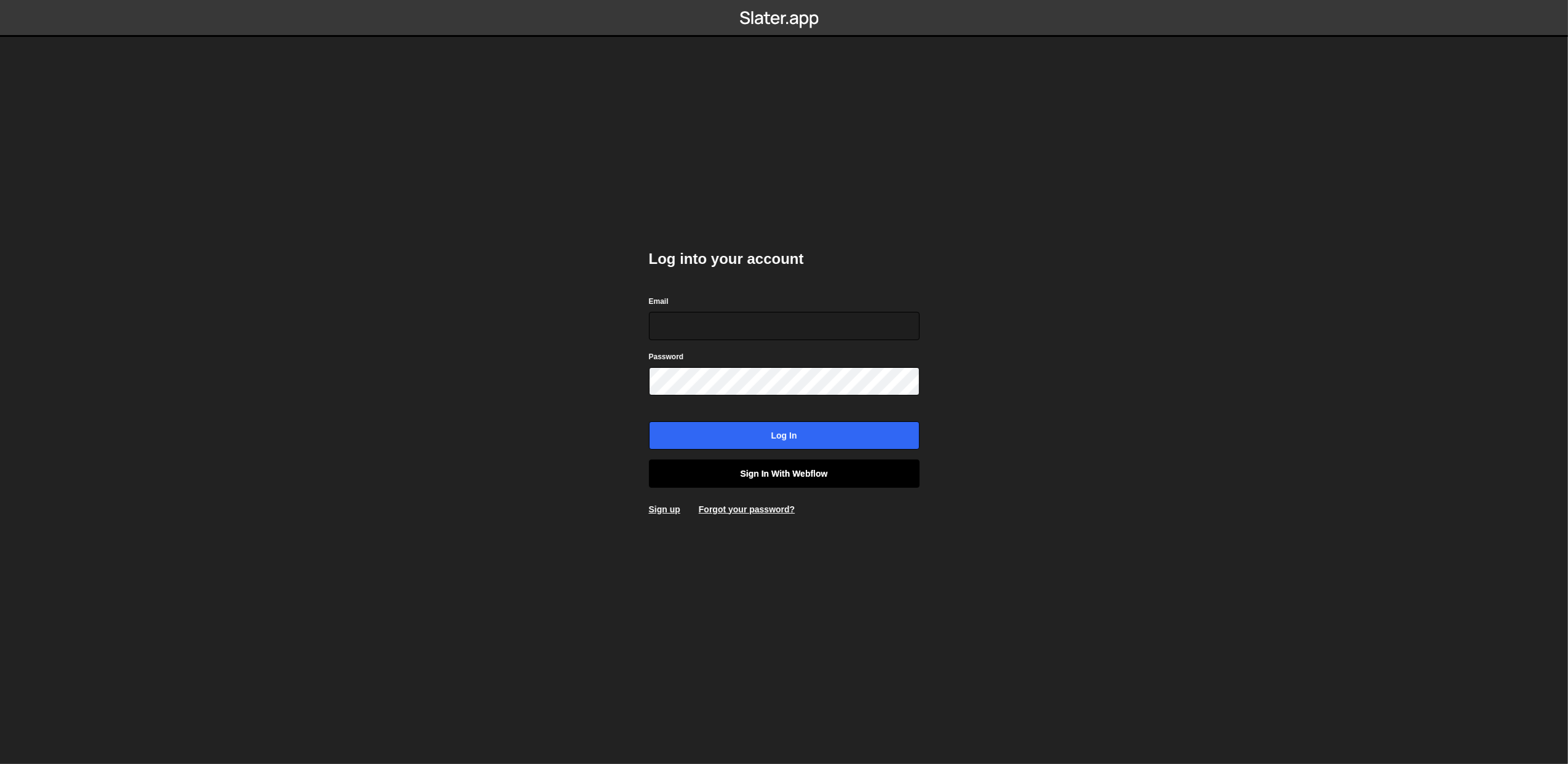
click at [751, 468] on link "Sign in with Webflow" at bounding box center [784, 474] width 271 height 28
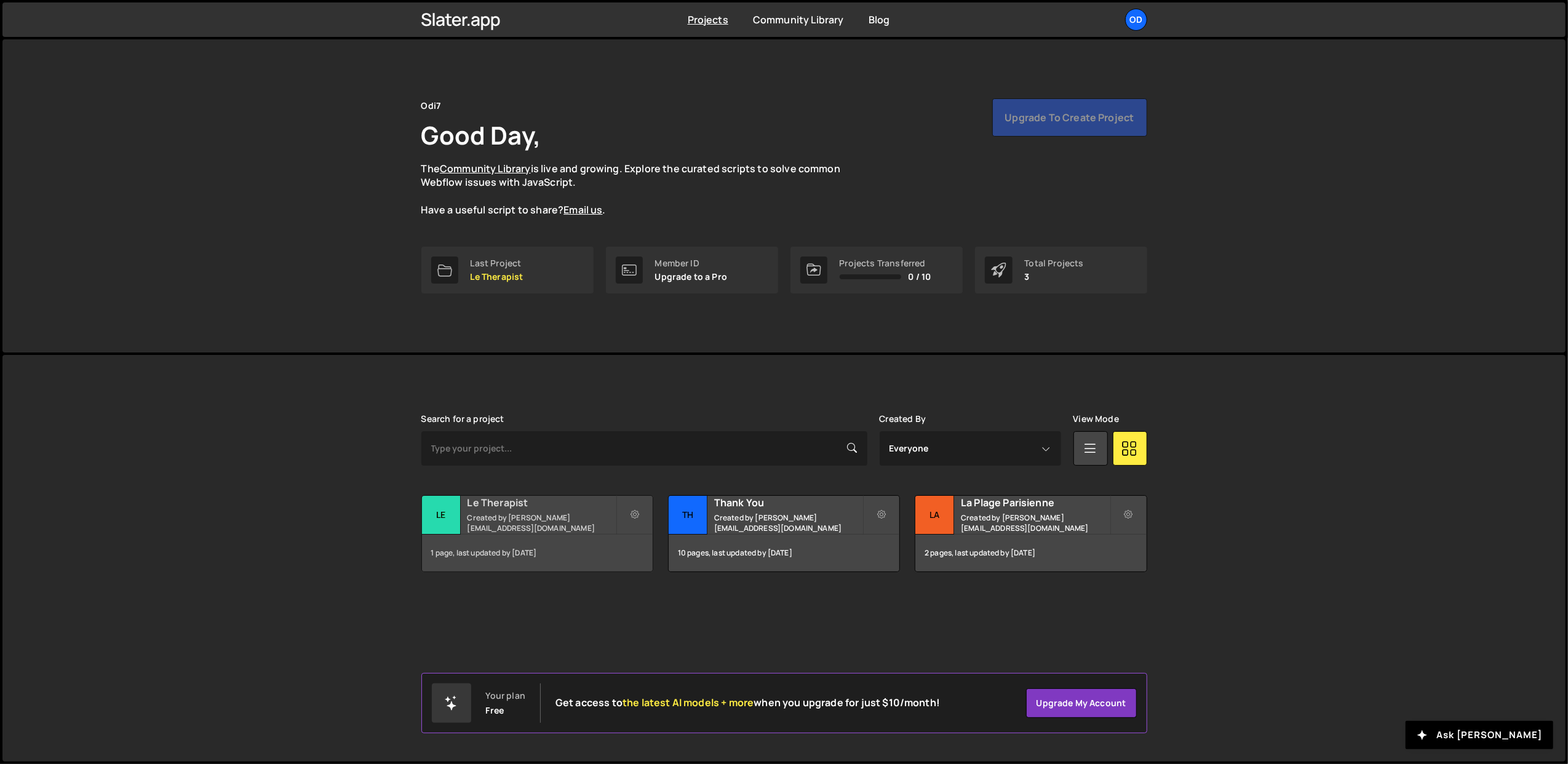
click at [517, 505] on h2 "Le Therapist" at bounding box center [542, 502] width 149 height 14
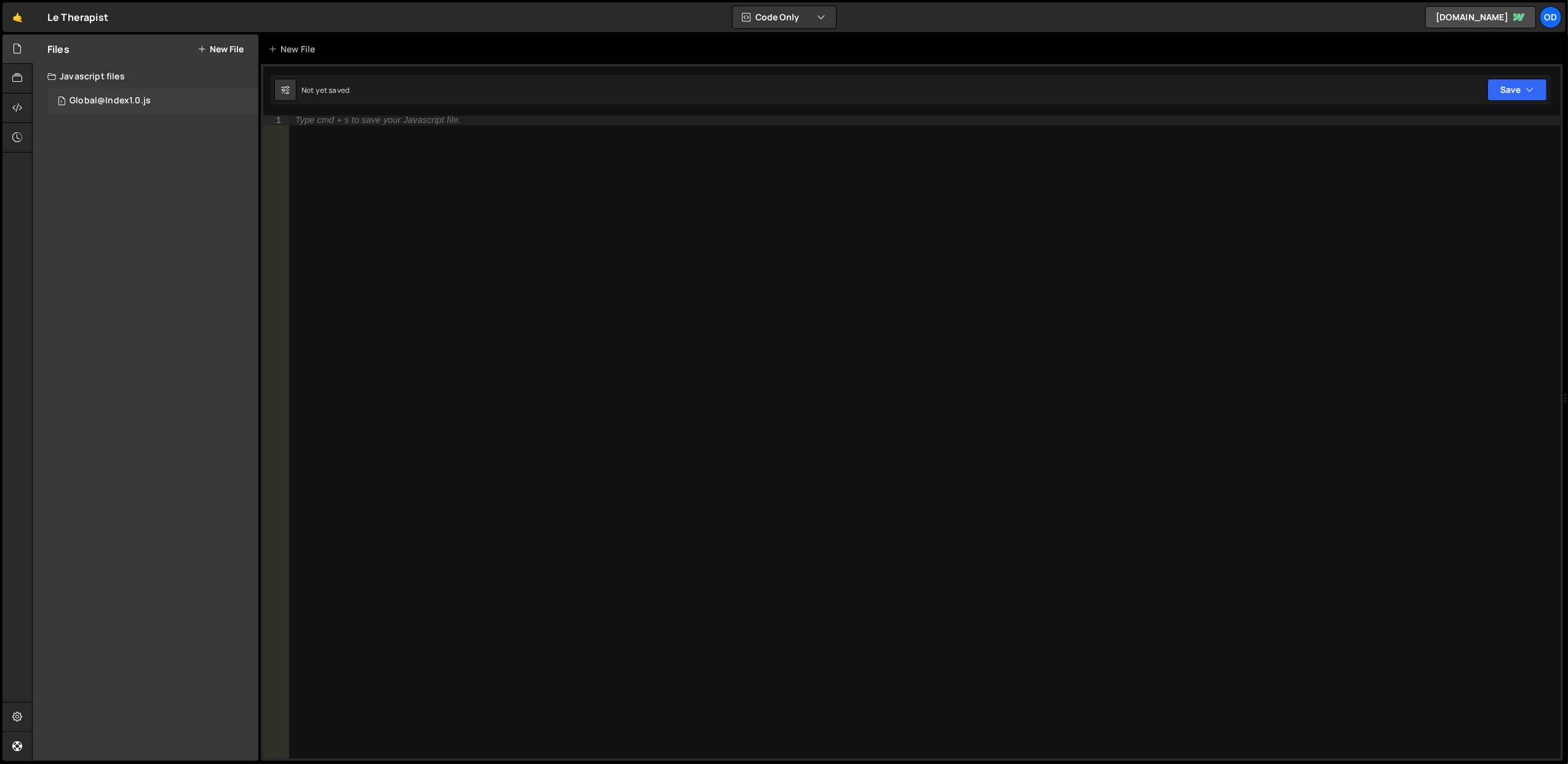
click at [152, 102] on div "1 Global@Index1.0.js 0" at bounding box center [153, 100] width 211 height 25
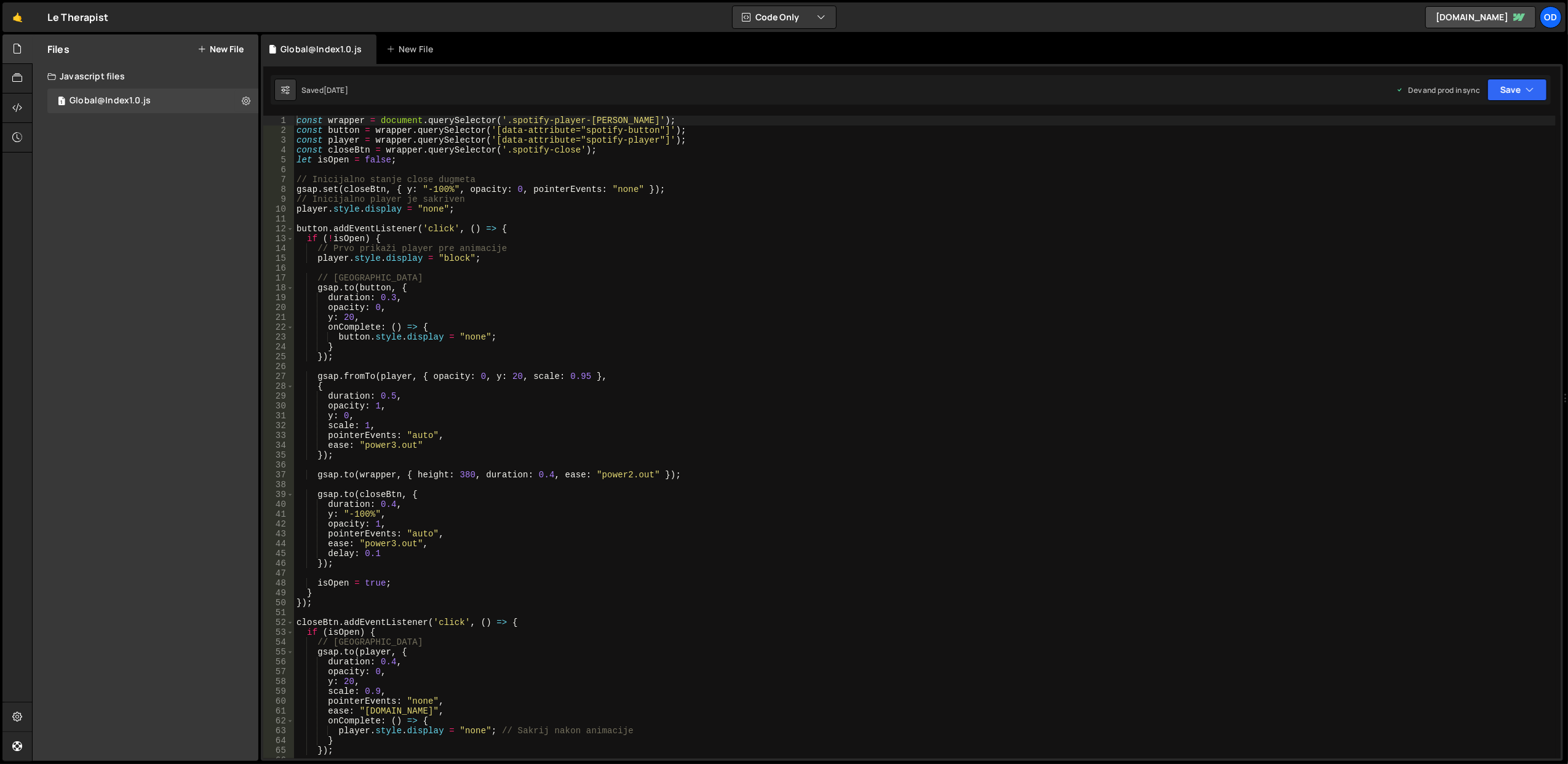
click at [212, 46] on button "New File" at bounding box center [220, 49] width 46 height 10
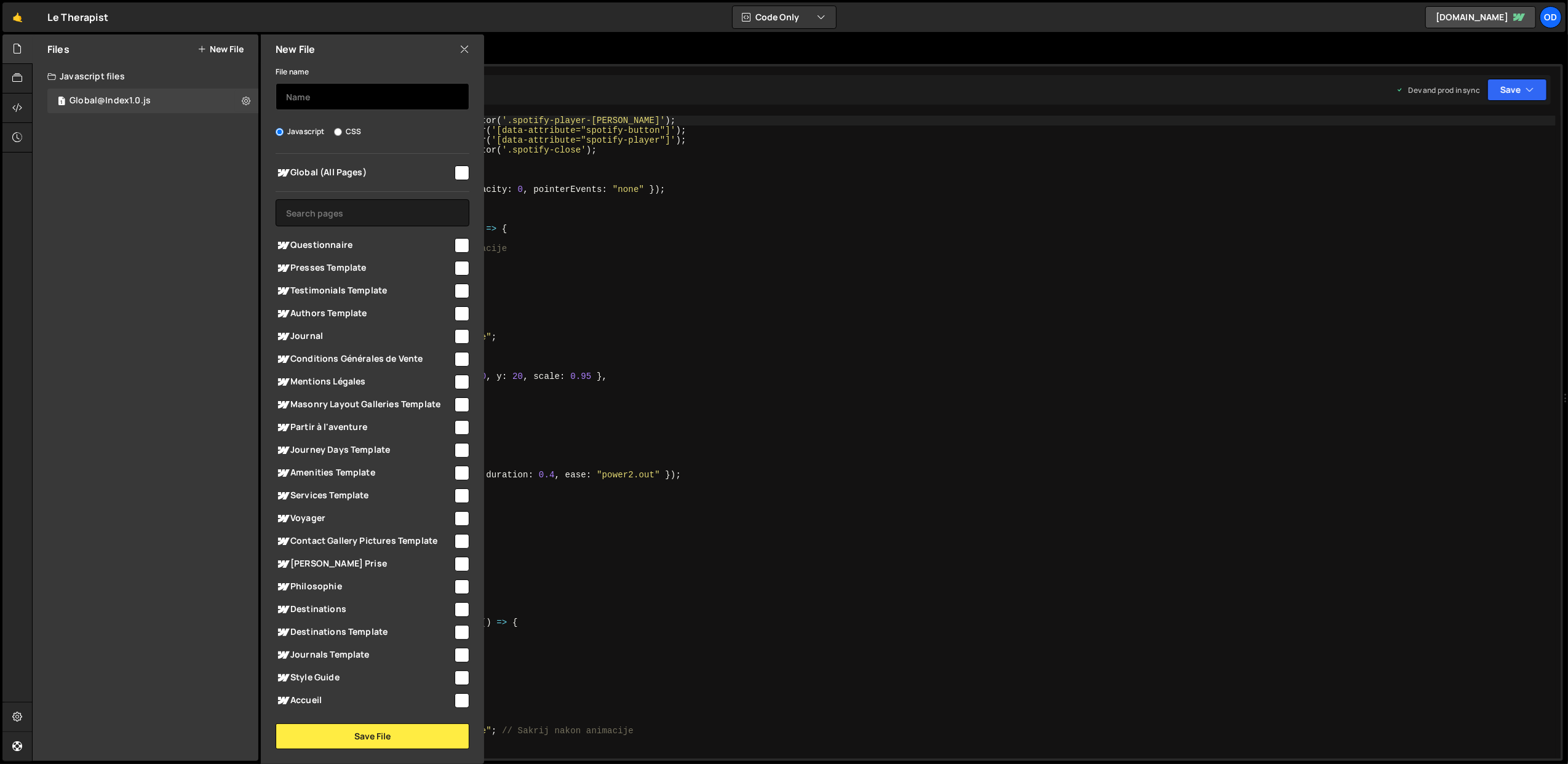
click at [387, 92] on input "text" at bounding box center [372, 96] width 194 height 27
type input "Home@Index1.0"
click at [359, 210] on input "text" at bounding box center [372, 212] width 194 height 27
click at [373, 693] on span "Accueil" at bounding box center [364, 701] width 177 height 15
checkbox input "true"
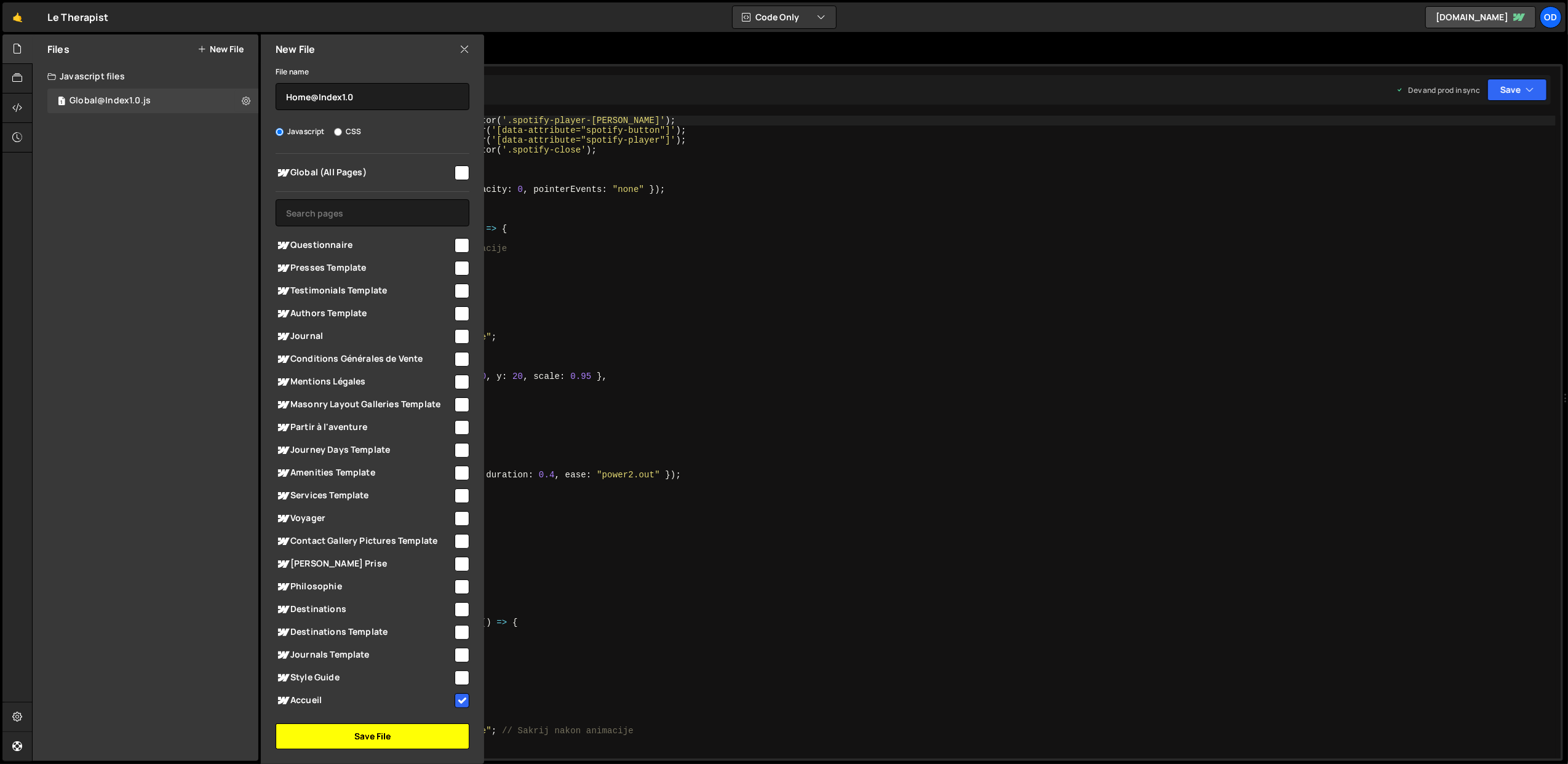
click at [431, 739] on button "Save File" at bounding box center [372, 736] width 194 height 26
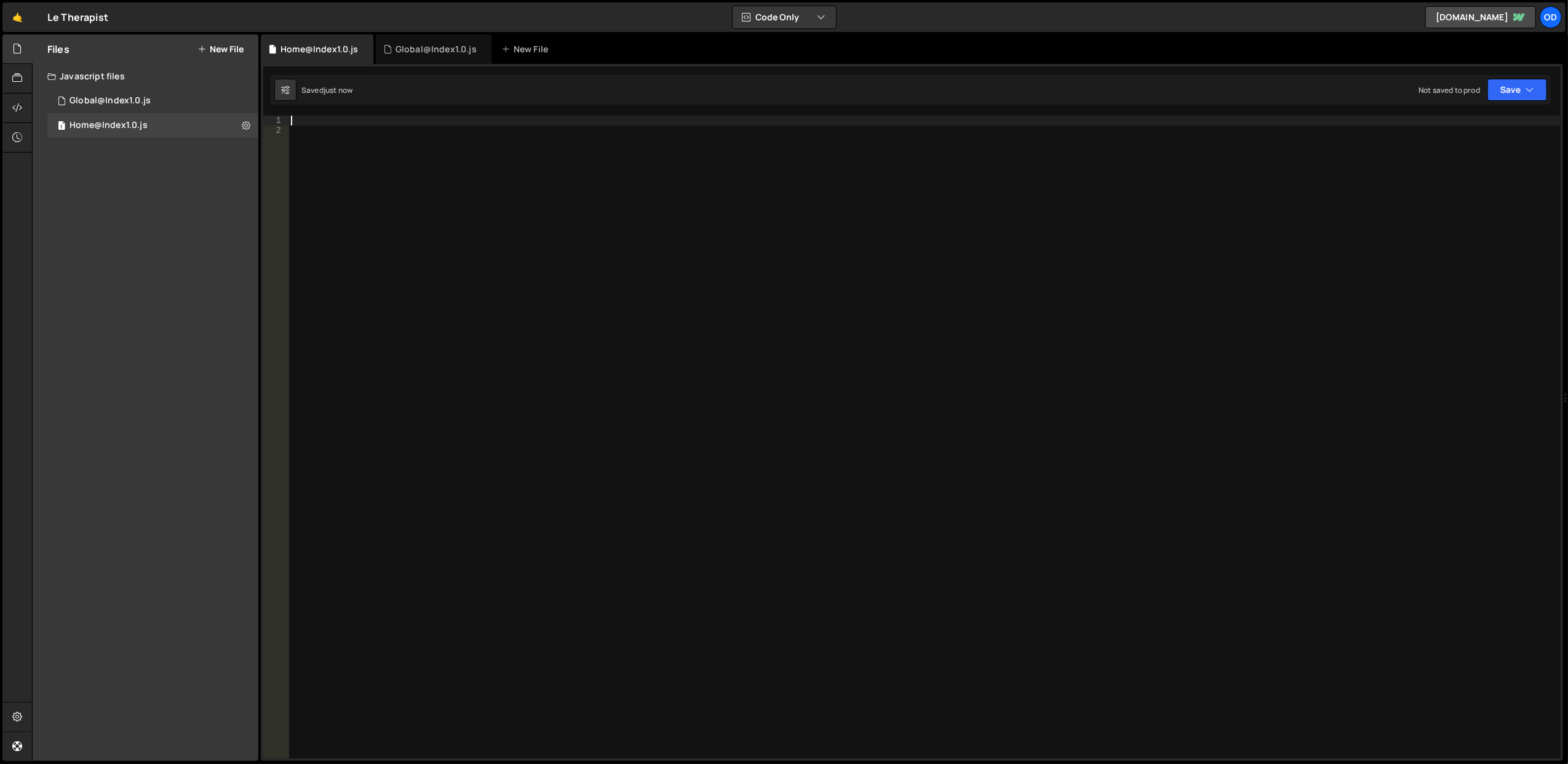
click at [379, 123] on div at bounding box center [924, 447] width 1272 height 663
paste textarea "});"
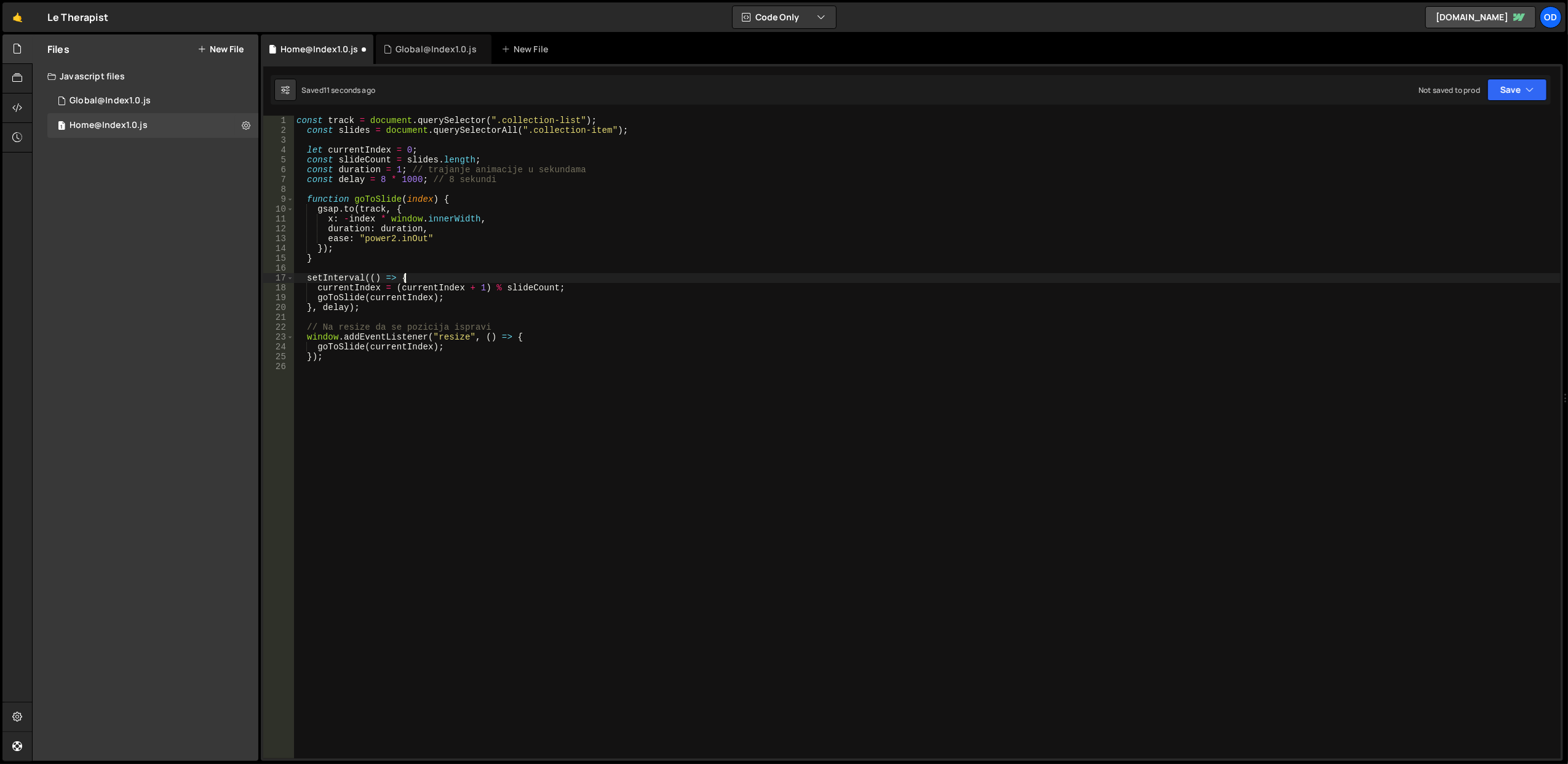
click at [554, 276] on div "const track = document . querySelector ( ".collection-list" ) ; const slides = …" at bounding box center [927, 447] width 1267 height 663
click at [544, 200] on div "const track = document . querySelector ( ".collection-list" ) ; const slides = …" at bounding box center [927, 447] width 1267 height 663
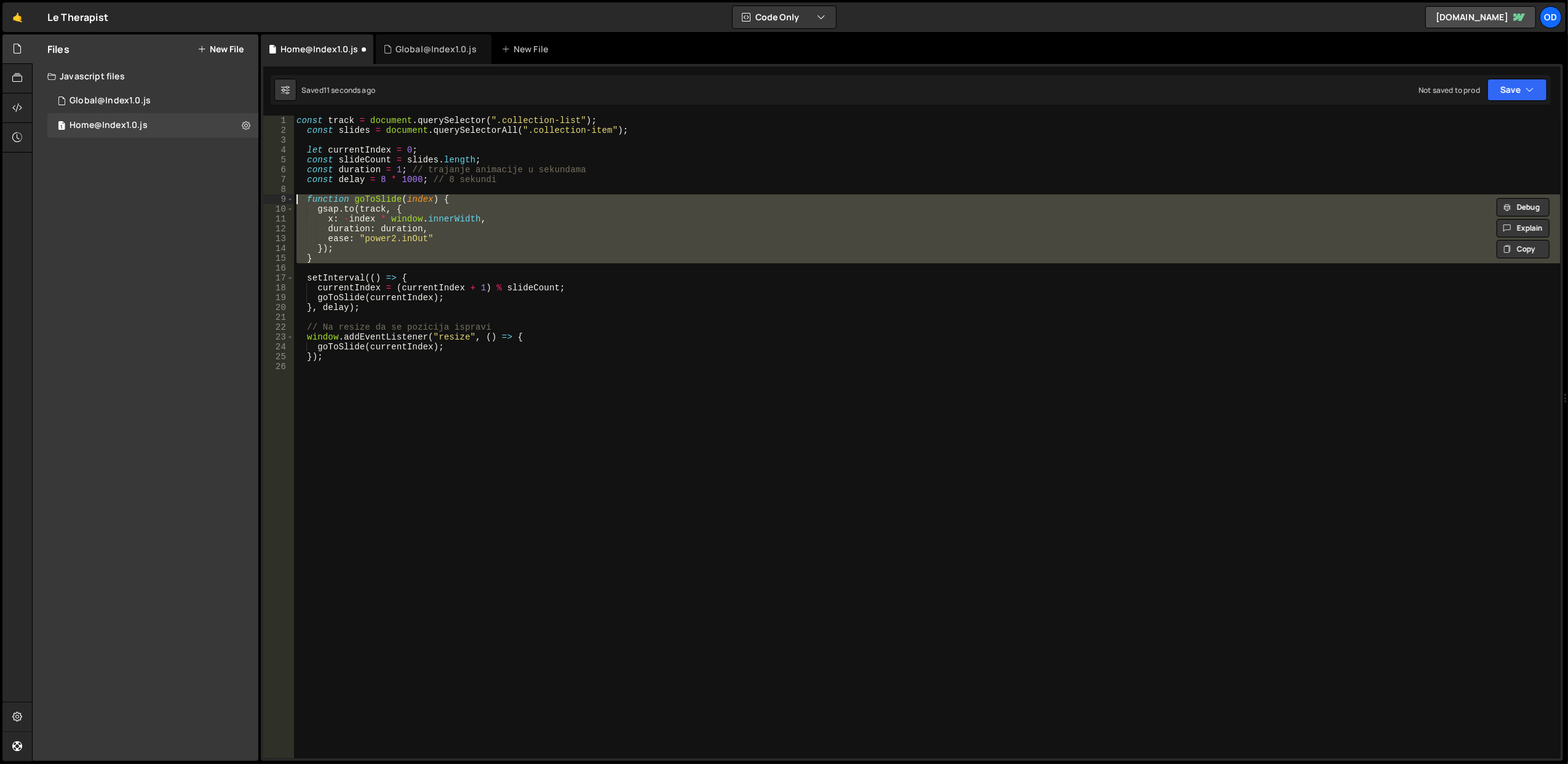
click at [544, 200] on div "const track = document . querySelector ( ".collection-list" ) ; const slides = …" at bounding box center [927, 447] width 1267 height 663
click at [545, 202] on div "const track = document . querySelector ( ".collection-list" ) ; const slides = …" at bounding box center [927, 437] width 1267 height 643
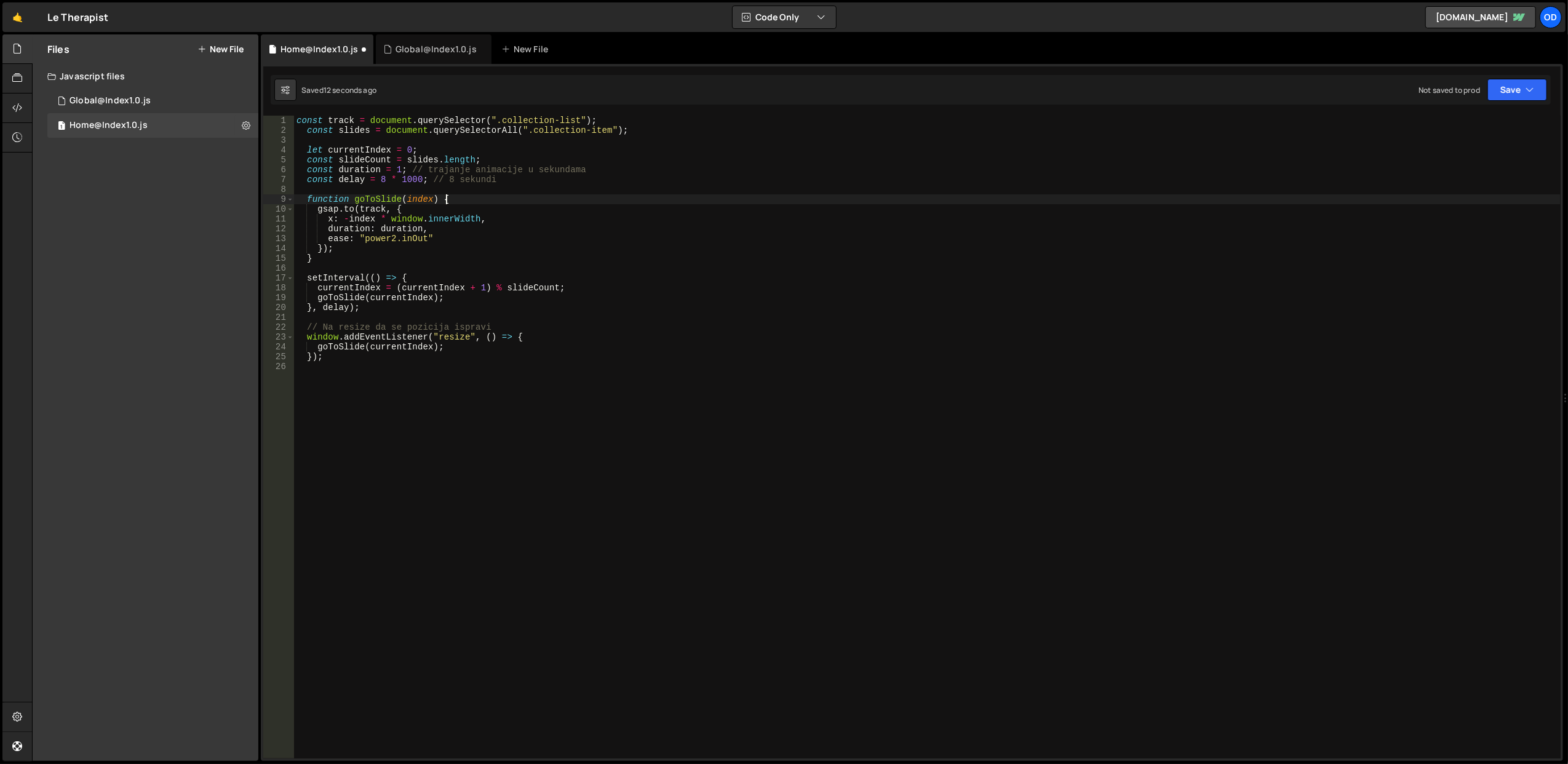
click at [545, 202] on div "const track = document . querySelector ( ".collection-list" ) ; const slides = …" at bounding box center [927, 447] width 1267 height 663
type textarea "function goToSlide(index) { gsap.to(track, {"
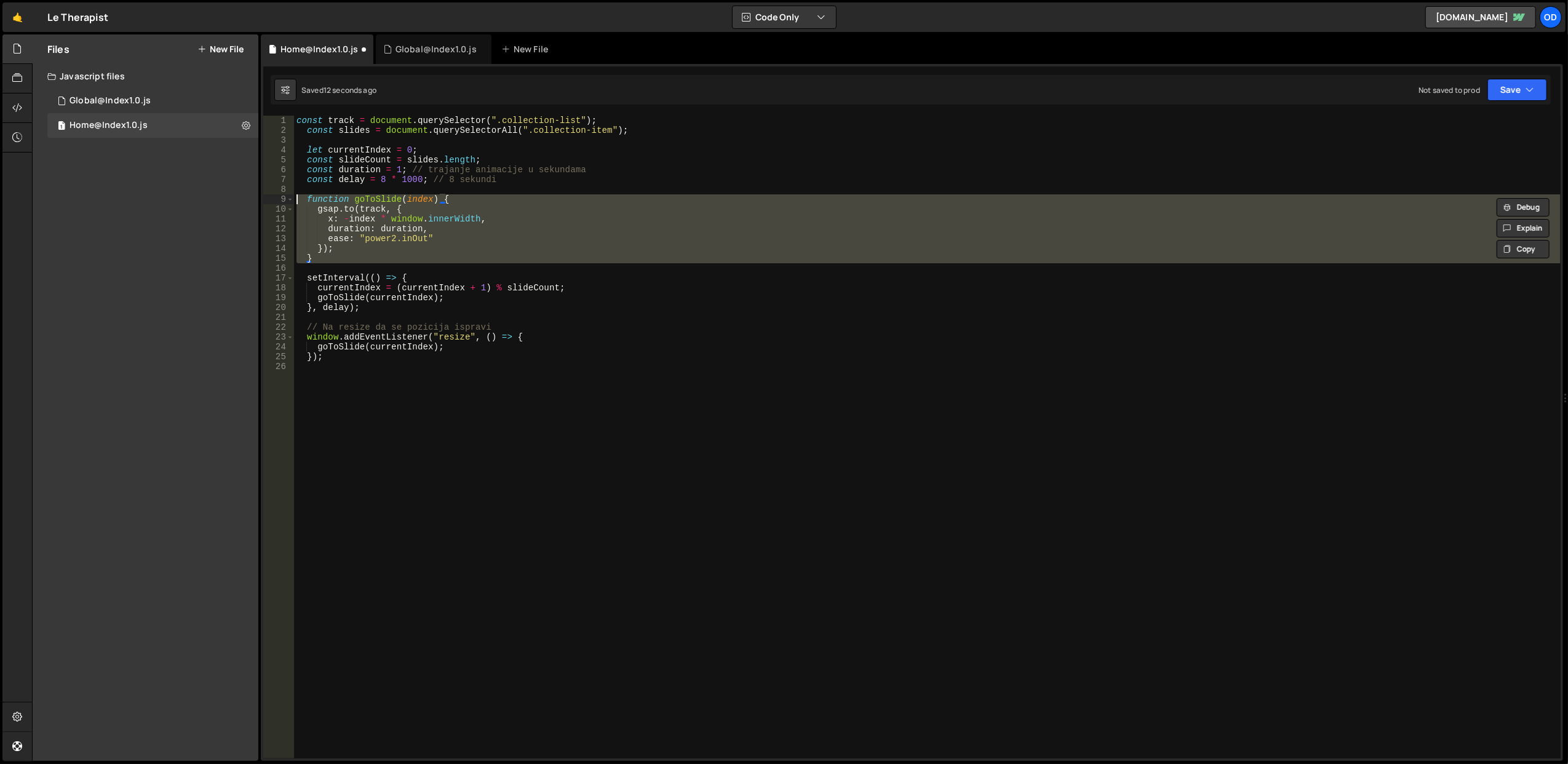
click at [545, 202] on div "const track = document . querySelector ( ".collection-list" ) ; const slides = …" at bounding box center [927, 447] width 1267 height 663
click at [546, 191] on div "const track = document . querySelector ( ".collection-list" ) ; const slides = …" at bounding box center [927, 447] width 1267 height 663
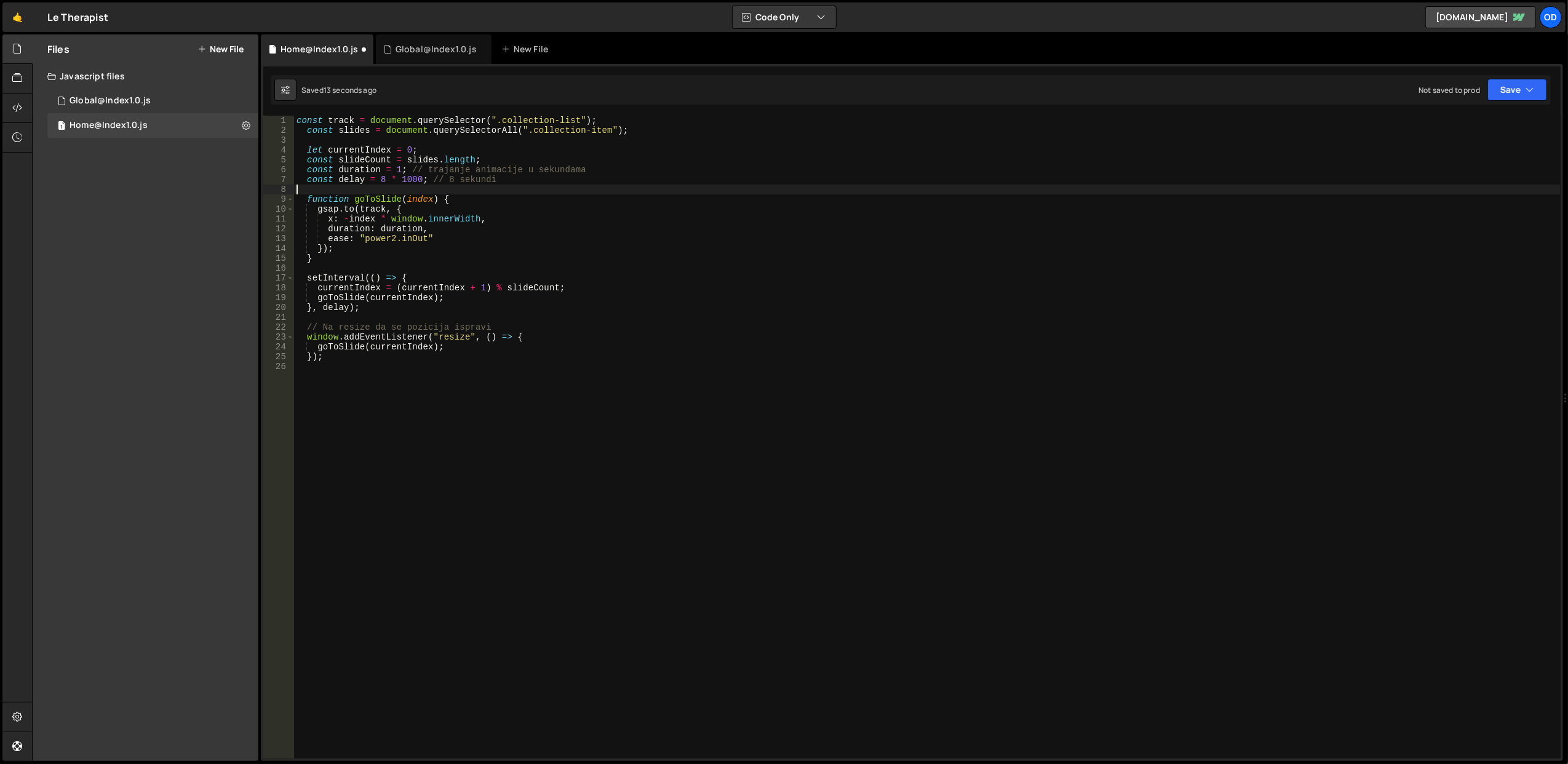
click at [546, 191] on div "const track = document . querySelector ( ".collection-list" ) ; const slides = …" at bounding box center [927, 447] width 1267 height 663
type textarea "function goToSlide(index) {"
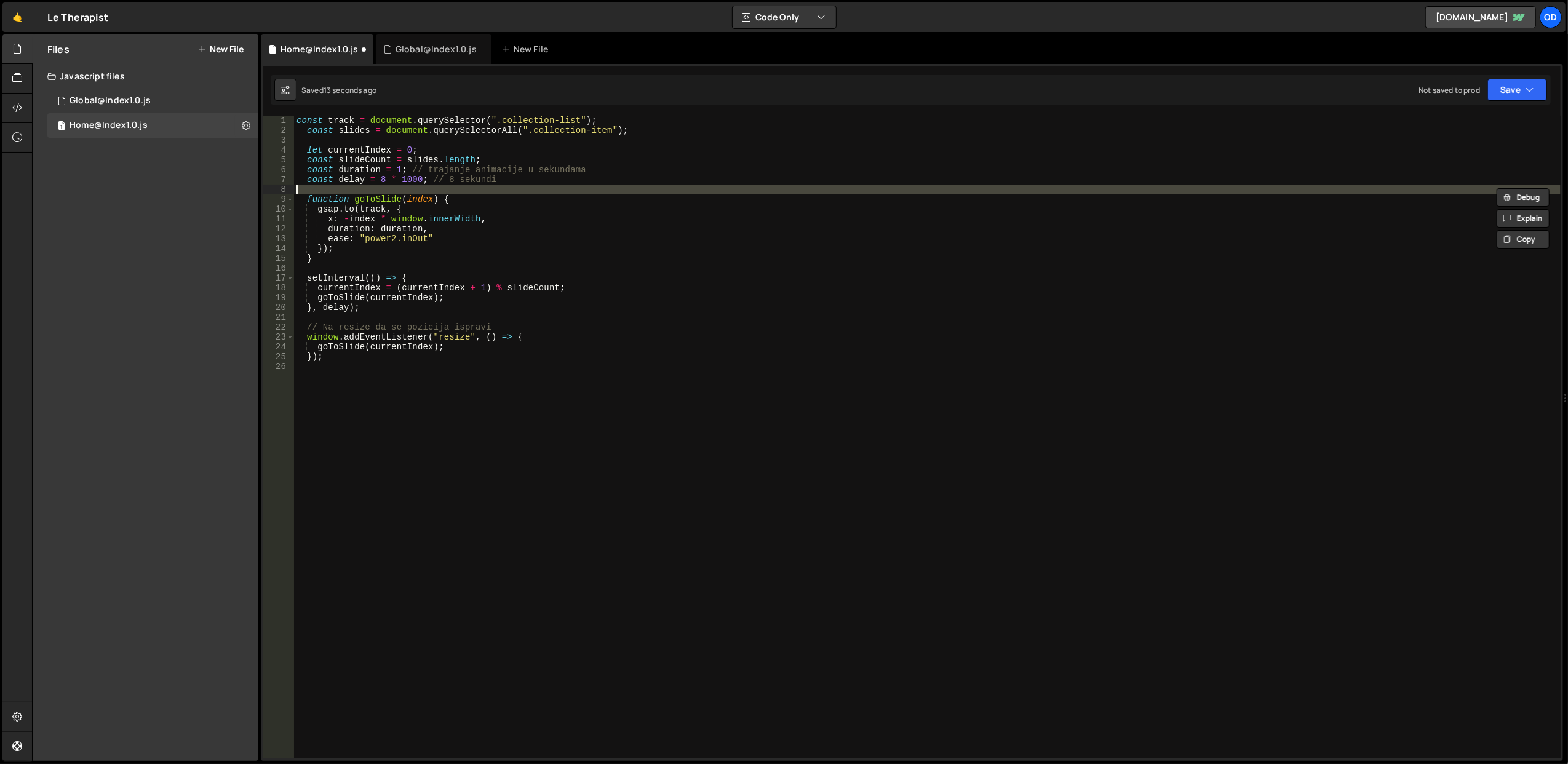
click at [546, 193] on div "const track = document . querySelector ( ".collection-list" ) ; const slides = …" at bounding box center [927, 437] width 1267 height 643
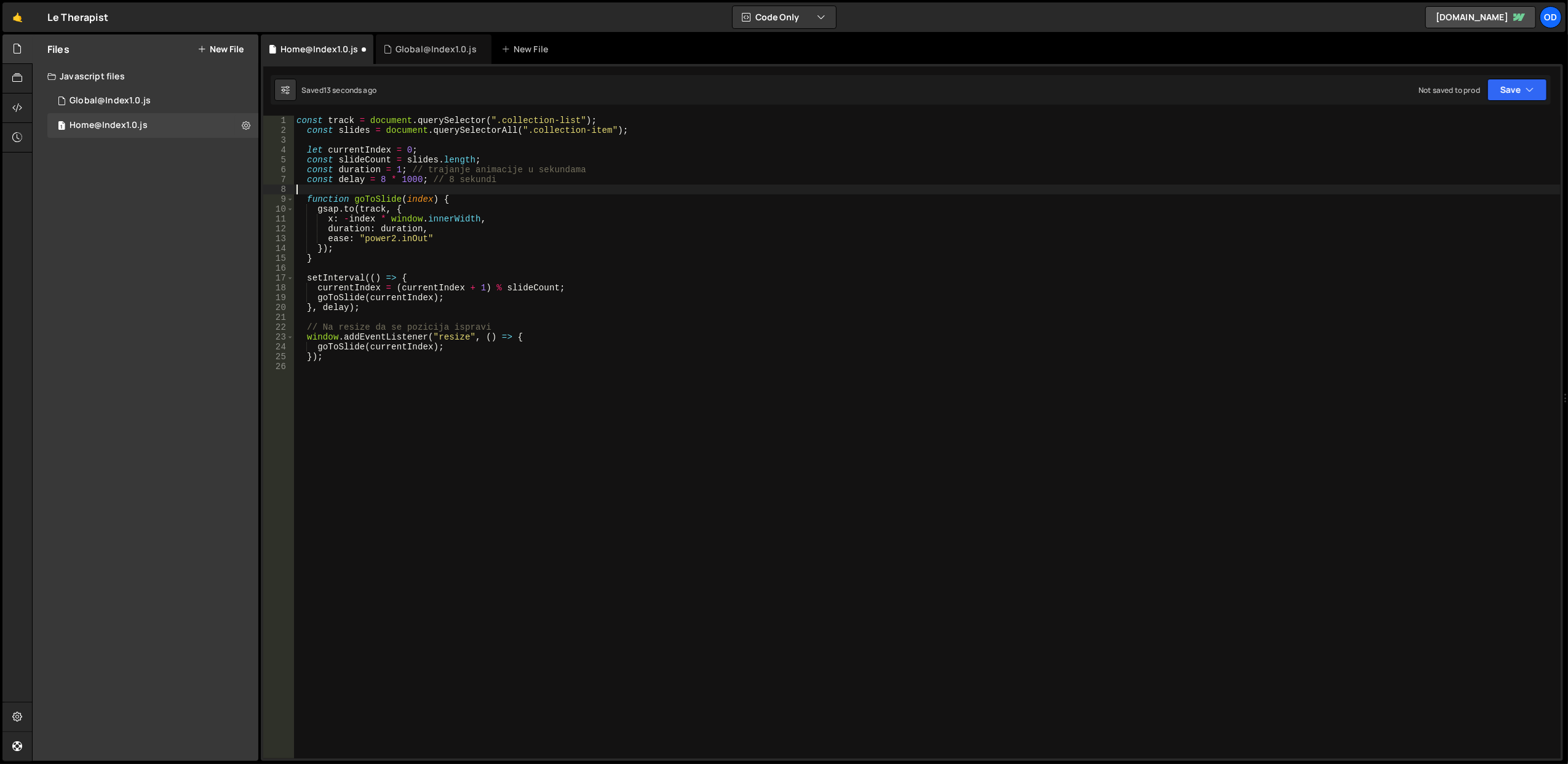
click at [546, 193] on div "const track = document . querySelector ( ".collection-list" ) ; const slides = …" at bounding box center [927, 447] width 1267 height 663
click at [547, 199] on div "const track = document . querySelector ( ".collection-list" ) ; const slides = …" at bounding box center [927, 447] width 1267 height 663
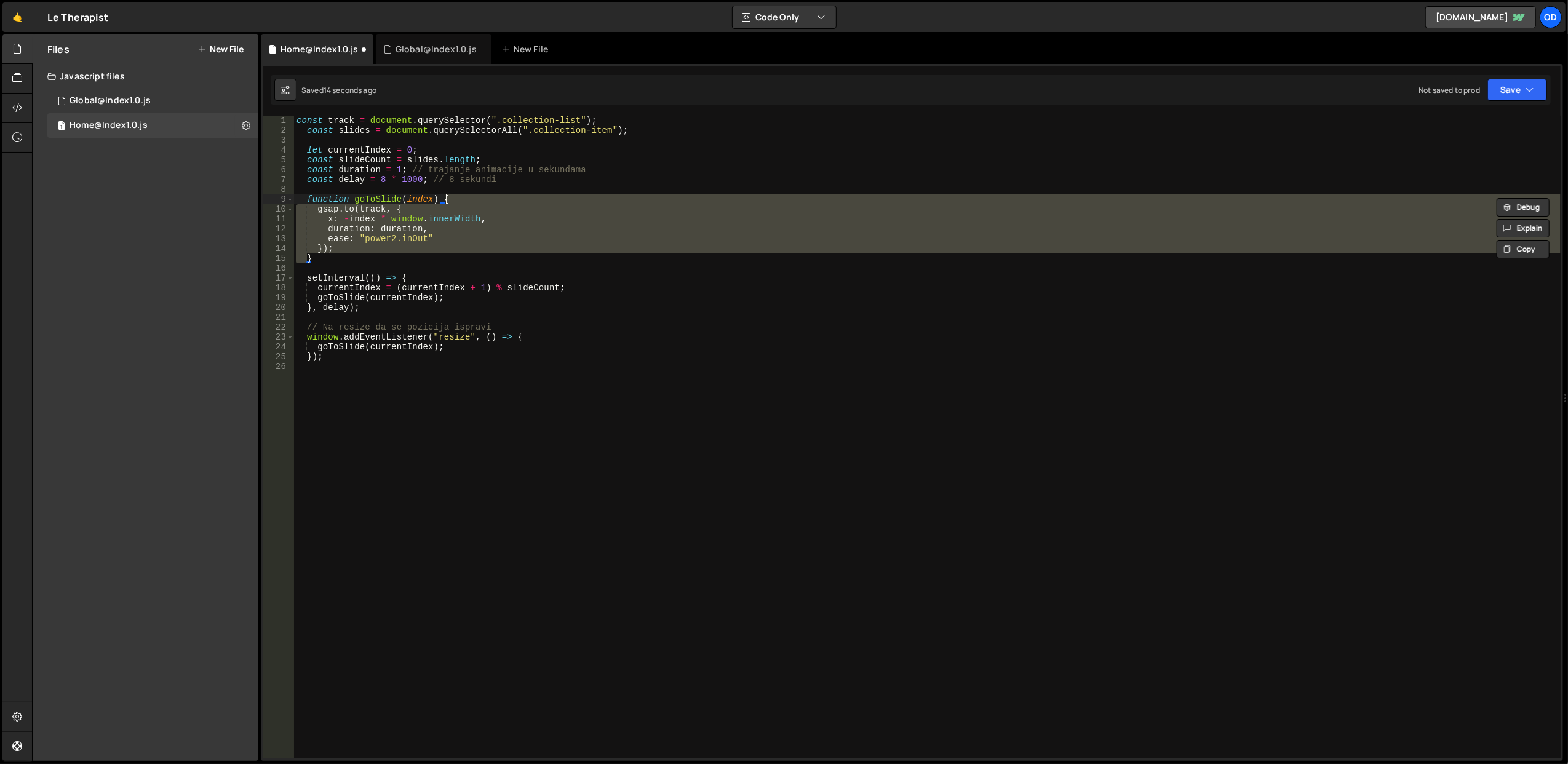
click at [547, 199] on div "const track = document . querySelector ( ".collection-list" ) ; const slides = …" at bounding box center [927, 447] width 1267 height 663
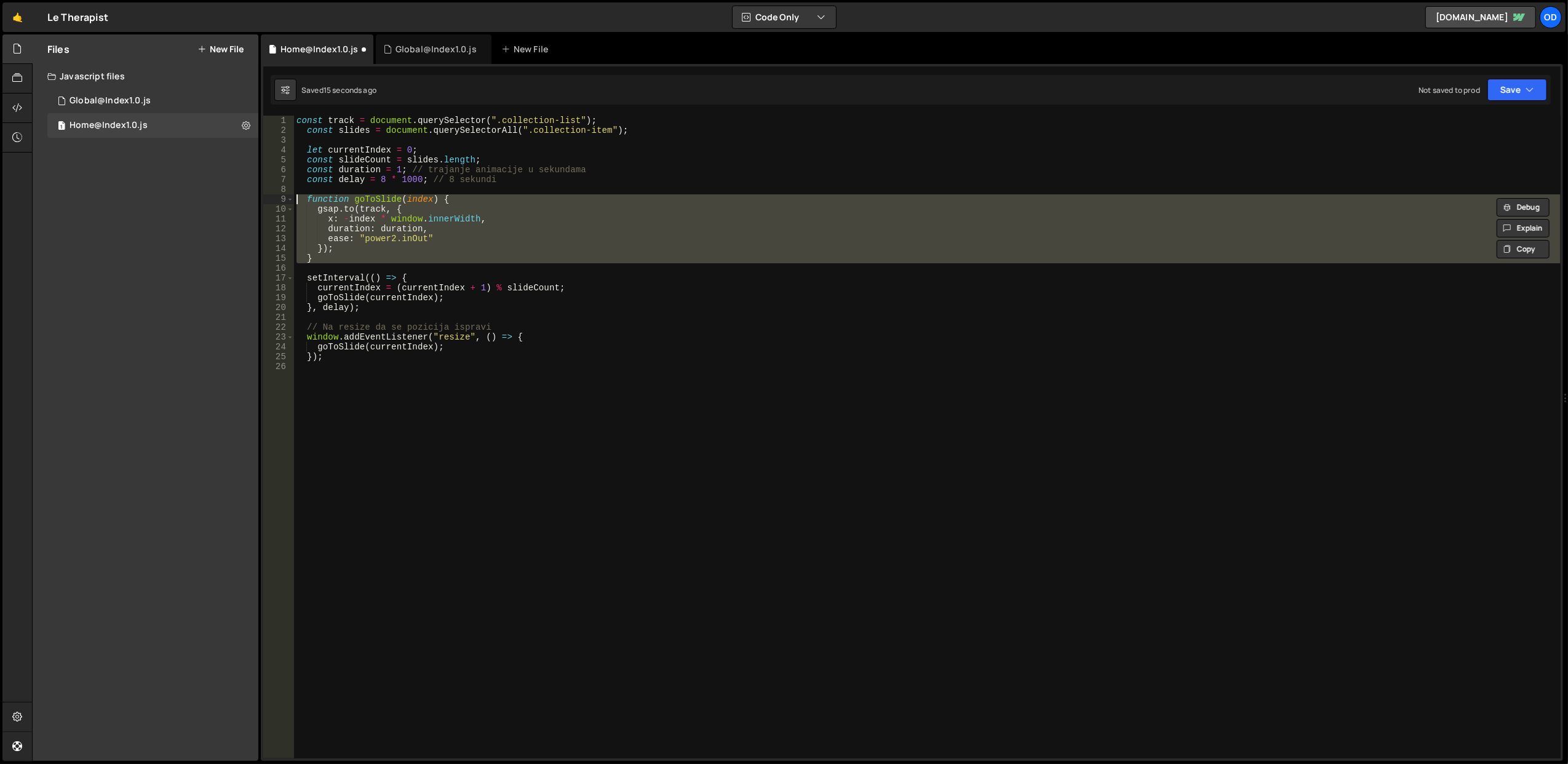
click at [547, 206] on div "const track = document . querySelector ( ".collection-list" ) ; const slides = …" at bounding box center [927, 437] width 1267 height 643
click at [547, 206] on div "const track = document . querySelector ( ".collection-list" ) ; const slides = …" at bounding box center [927, 447] width 1267 height 663
type textarea "gsap.to(track, { x: -index * window.innerWidth,"
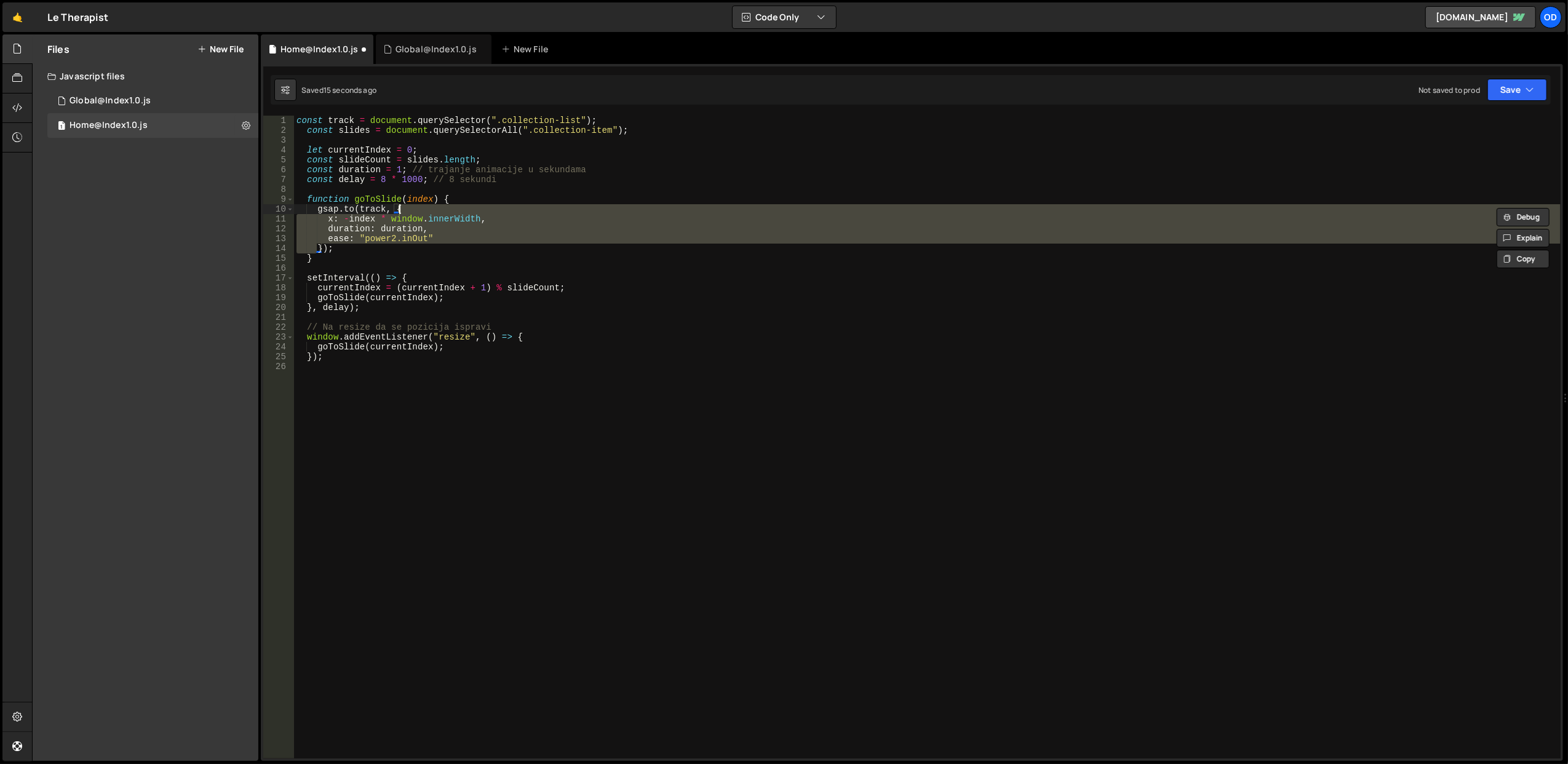
click at [547, 206] on div "const track = document . querySelector ( ".collection-list" ) ; const slides = …" at bounding box center [927, 447] width 1267 height 663
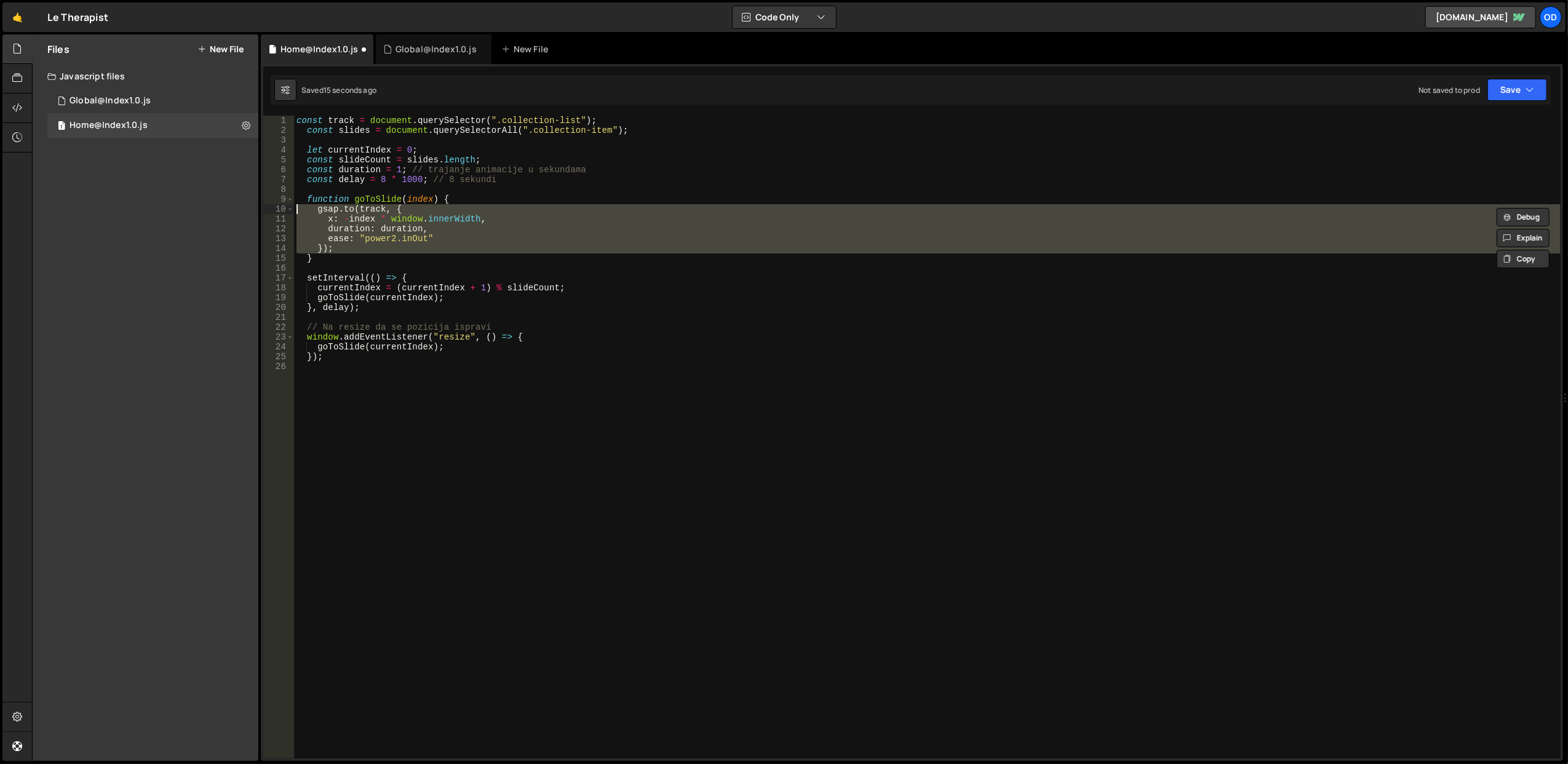
click at [544, 192] on div "const track = document . querySelector ( ".collection-list" ) ; const slides = …" at bounding box center [927, 447] width 1267 height 663
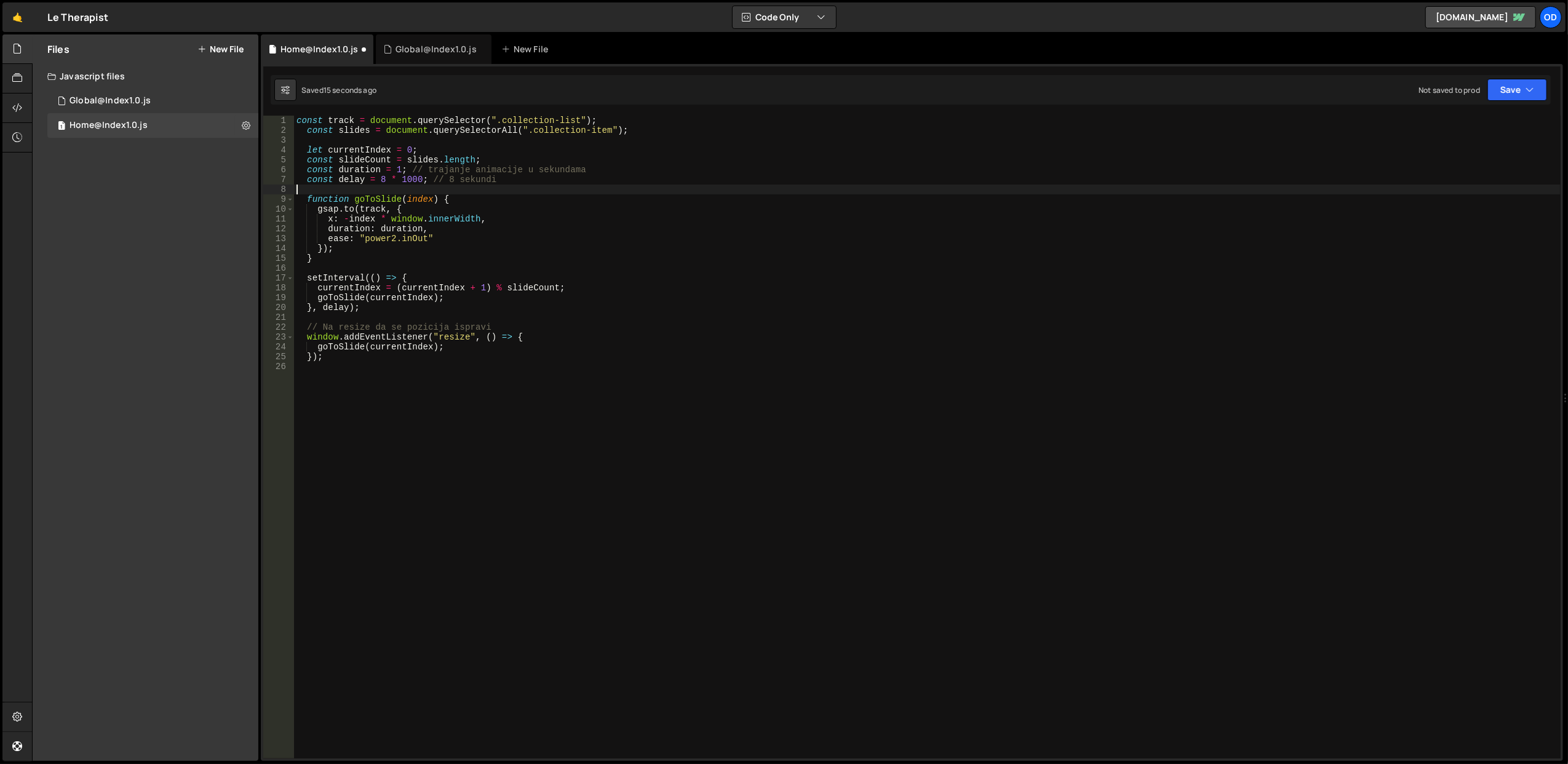
click at [544, 192] on div "const track = document . querySelector ( ".collection-list" ) ; const slides = …" at bounding box center [927, 447] width 1267 height 663
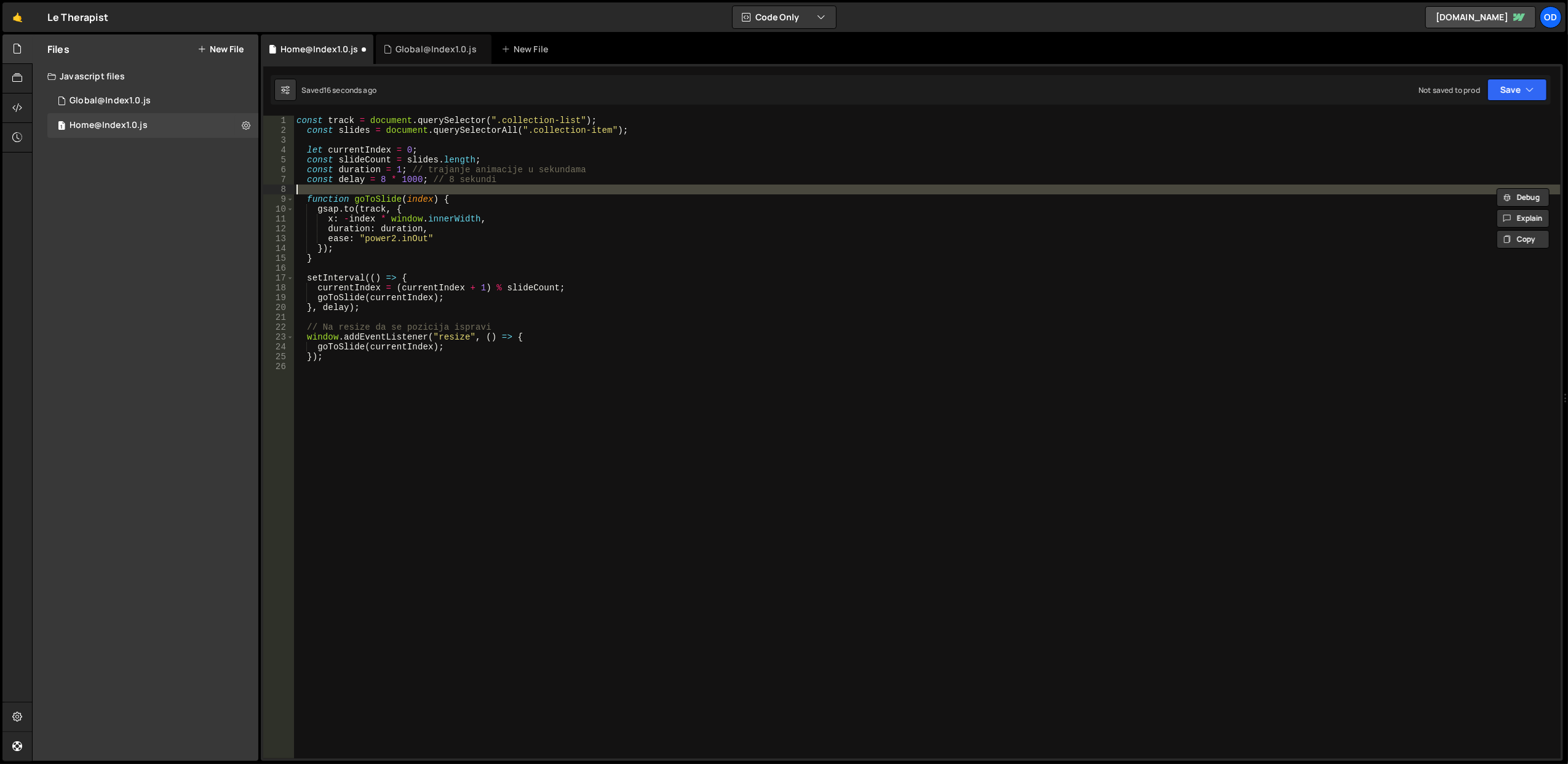
click at [550, 207] on div "const track = document . querySelector ( ".collection-list" ) ; const slides = …" at bounding box center [927, 447] width 1267 height 663
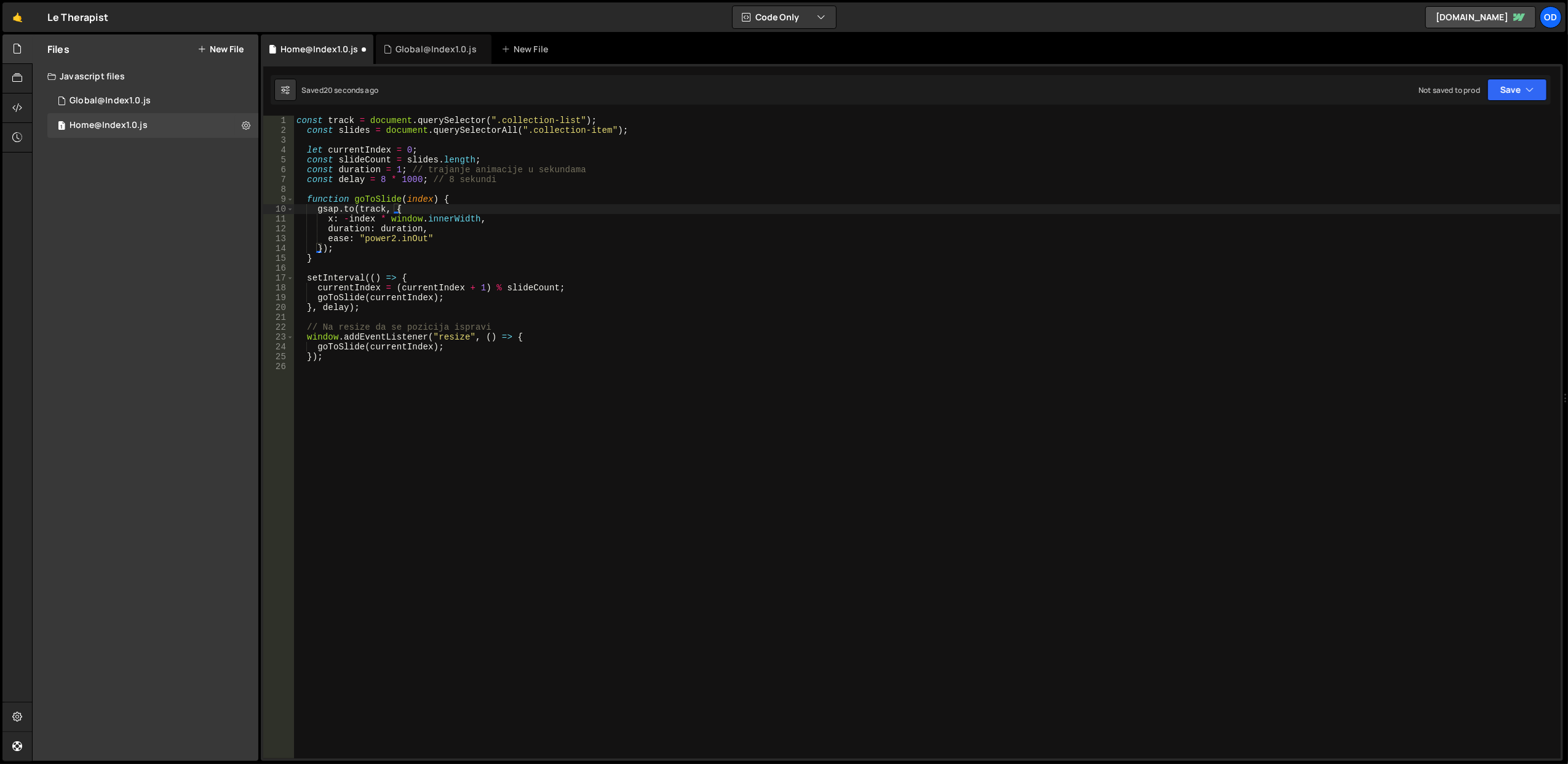
click at [940, 199] on div "const track = document . querySelector ( ".collection-list" ) ; const slides = …" at bounding box center [927, 447] width 1267 height 663
click at [1509, 84] on button "Save" at bounding box center [1517, 90] width 60 height 22
click at [1446, 118] on div "Save to Staging S" at bounding box center [1475, 120] width 128 height 12
click at [543, 227] on div "const track = document . querySelector ( ".collection-list" ) ; const slides = …" at bounding box center [927, 447] width 1267 height 663
paste textarea "});"
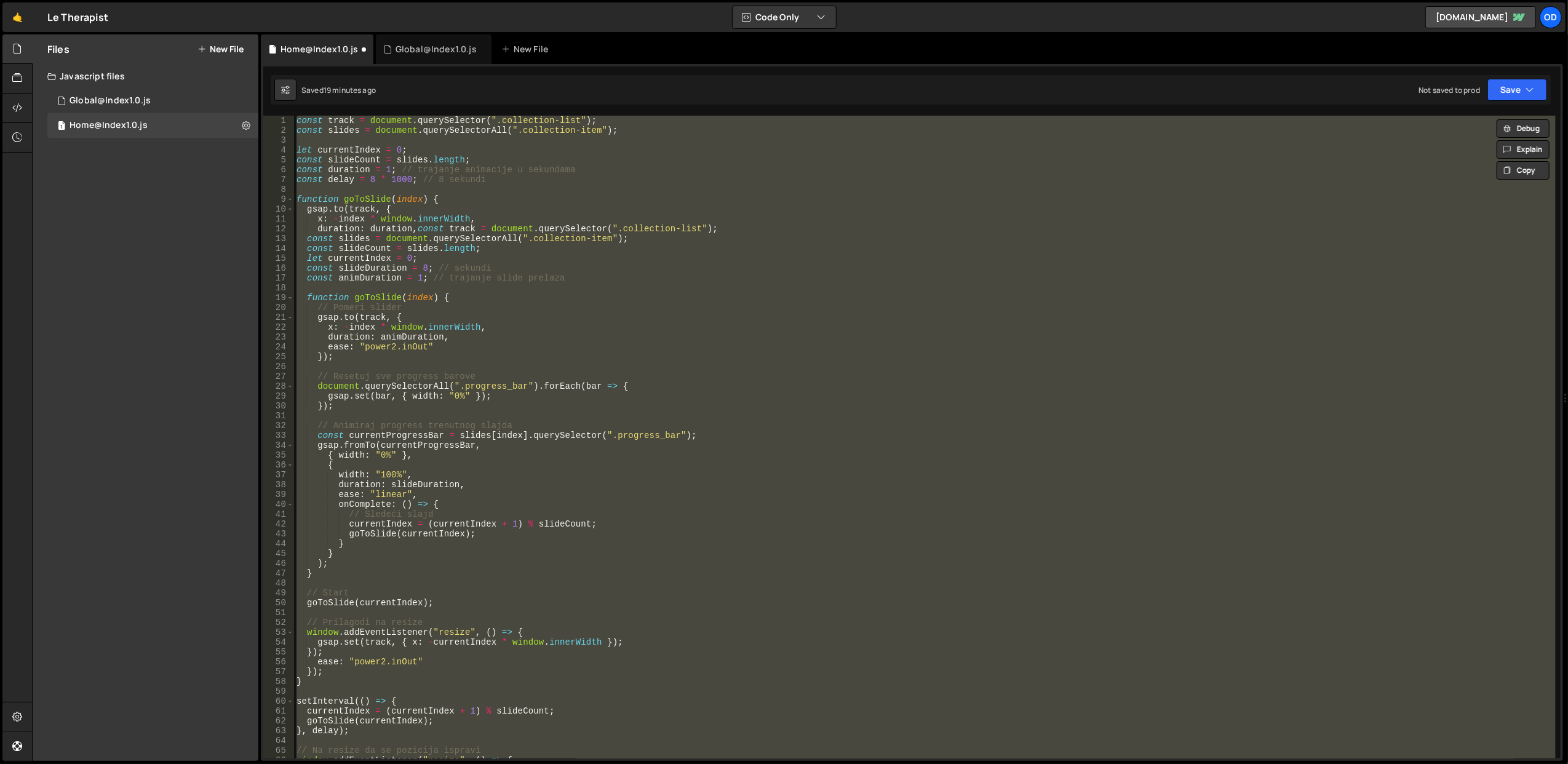
paste textarea "});"
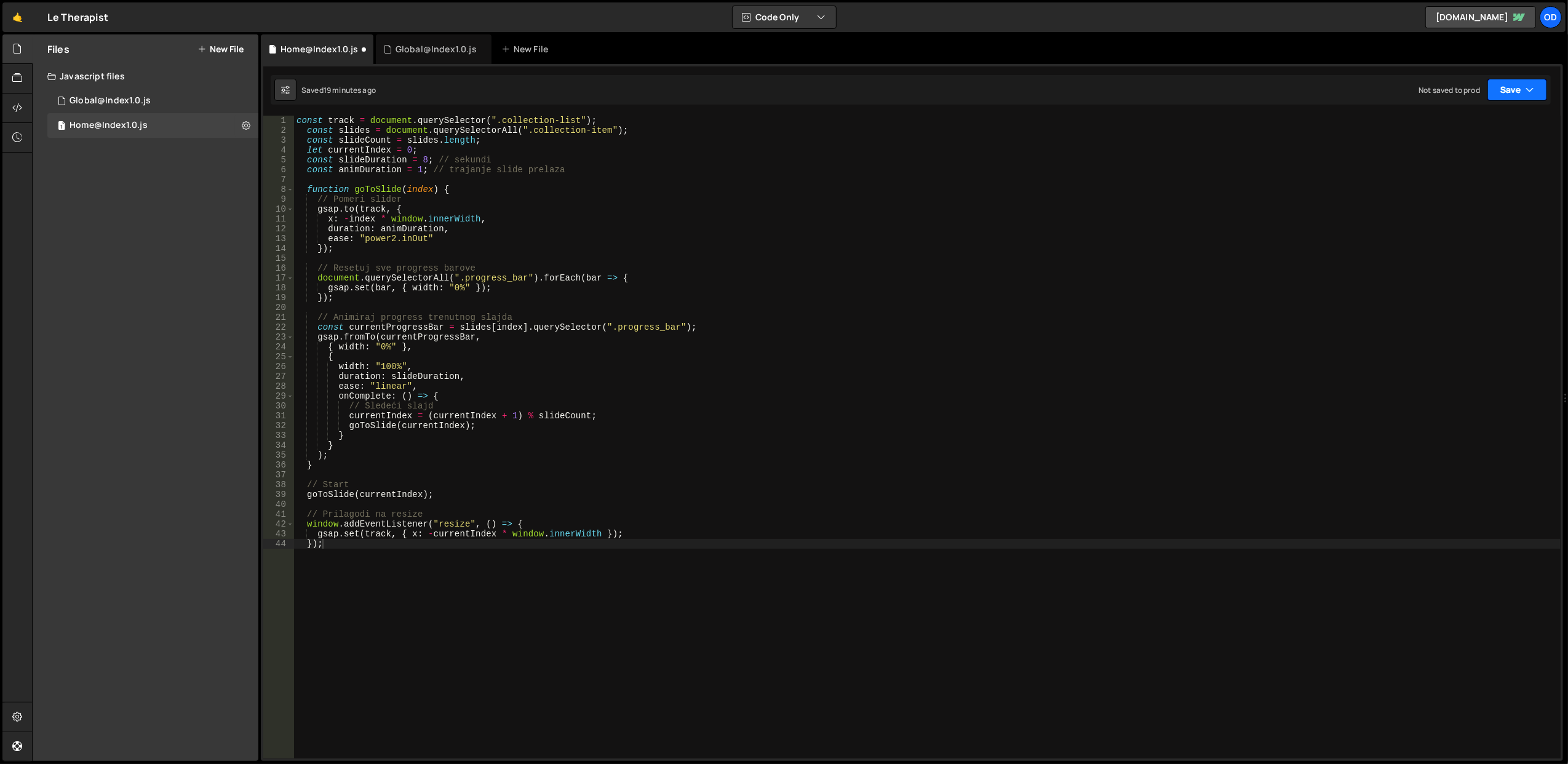
click at [1512, 90] on button "Save" at bounding box center [1517, 90] width 60 height 22
click at [1450, 111] on button "Save to Staging S Saved 19 minutes ago" at bounding box center [1475, 129] width 148 height 40
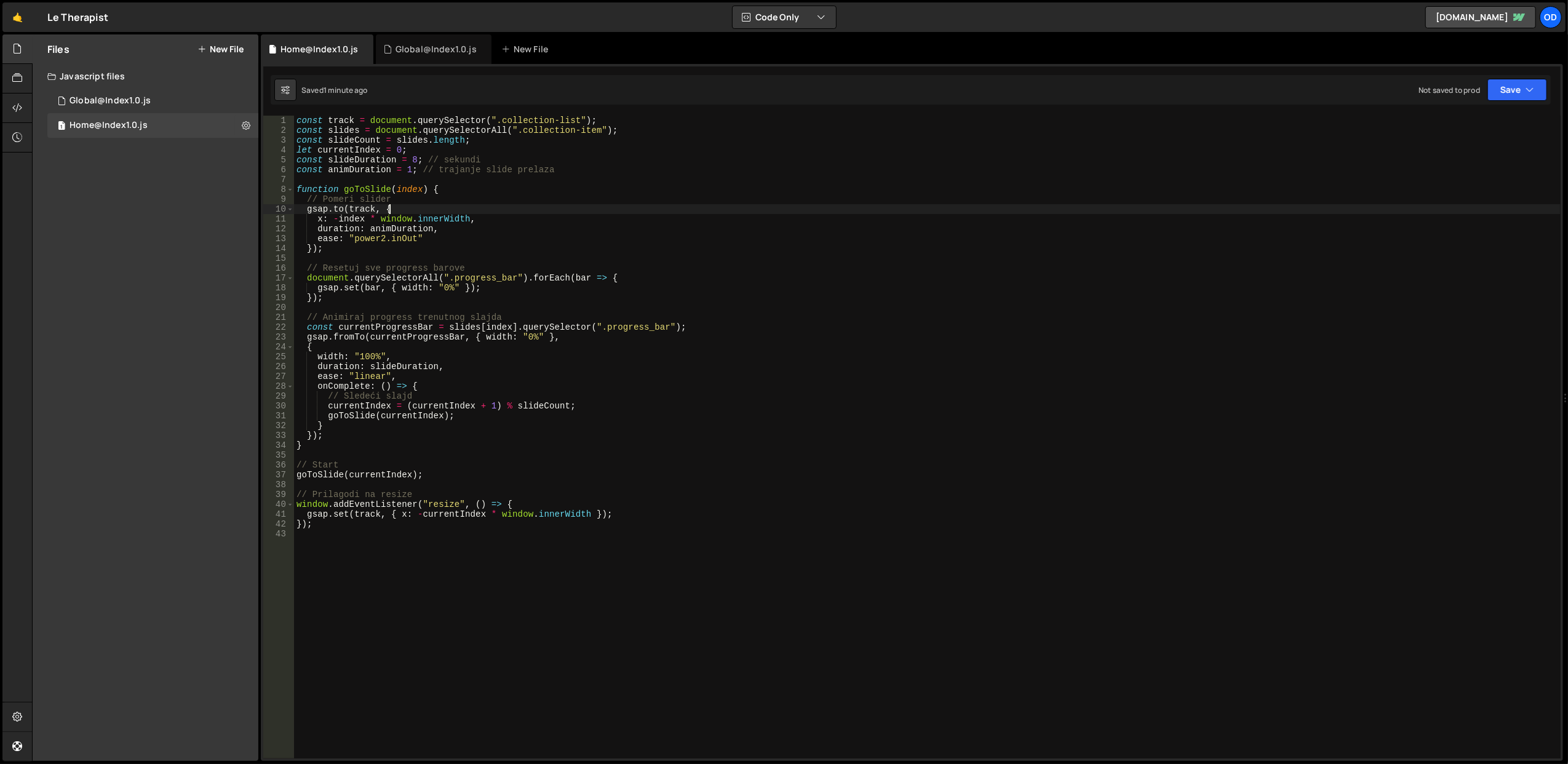
click at [607, 210] on div "const track = document . querySelector ( ".collection-list" ) ; const slides = …" at bounding box center [927, 447] width 1267 height 663
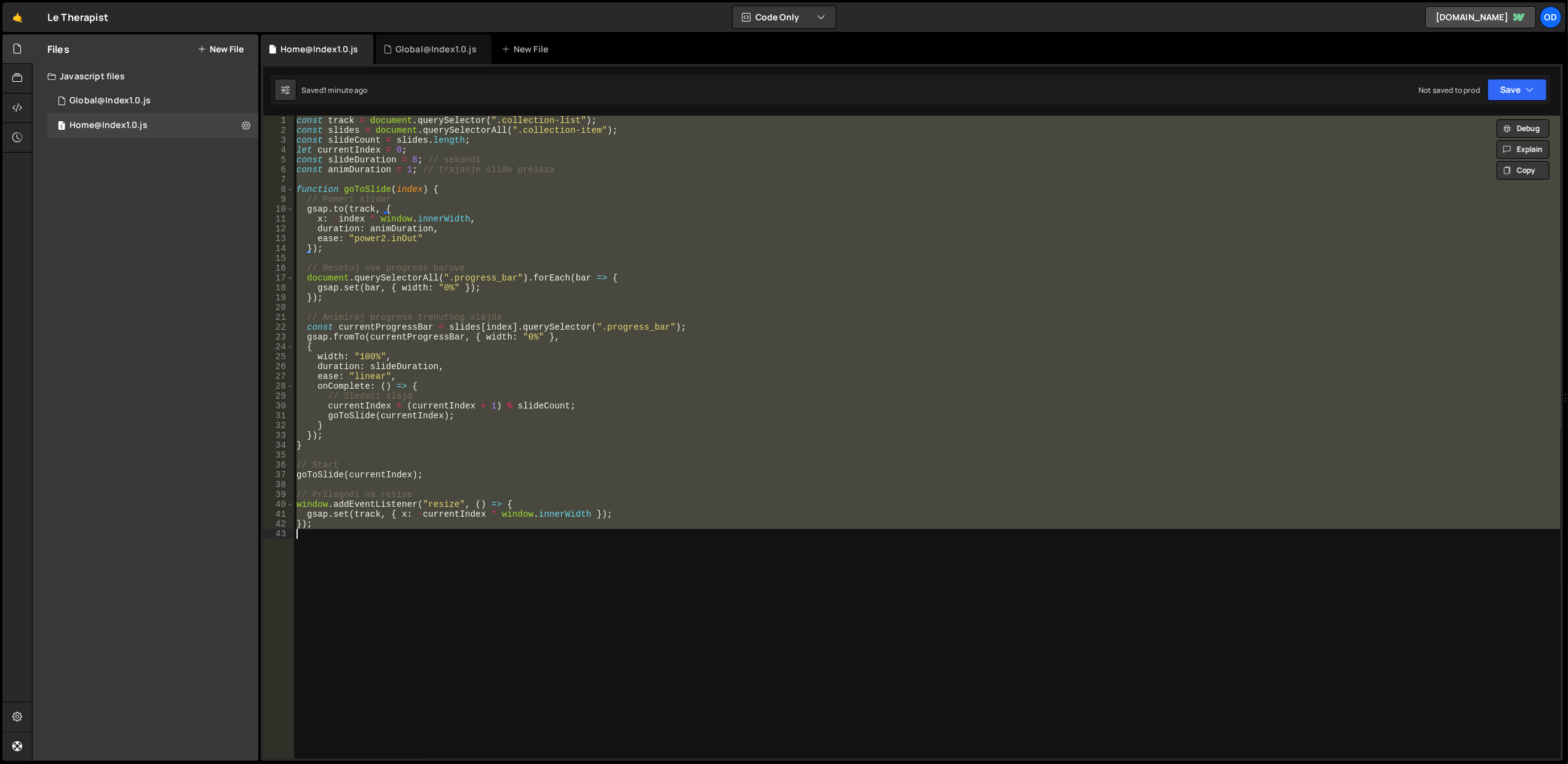
paste textarea "});"
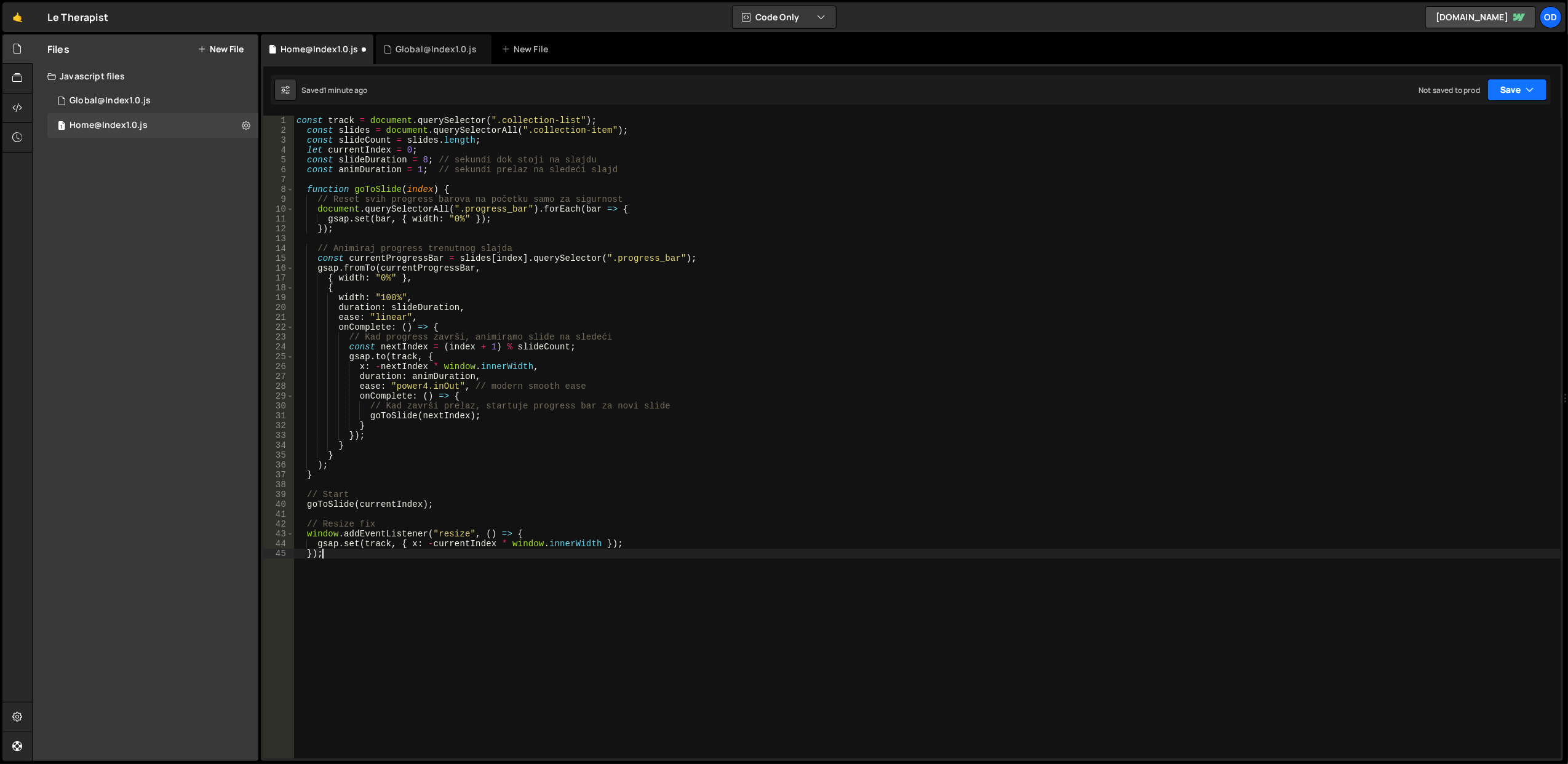
click at [1518, 89] on button "Save" at bounding box center [1517, 90] width 60 height 22
click at [1456, 127] on div "Saved 1 minute ago" at bounding box center [1475, 134] width 128 height 15
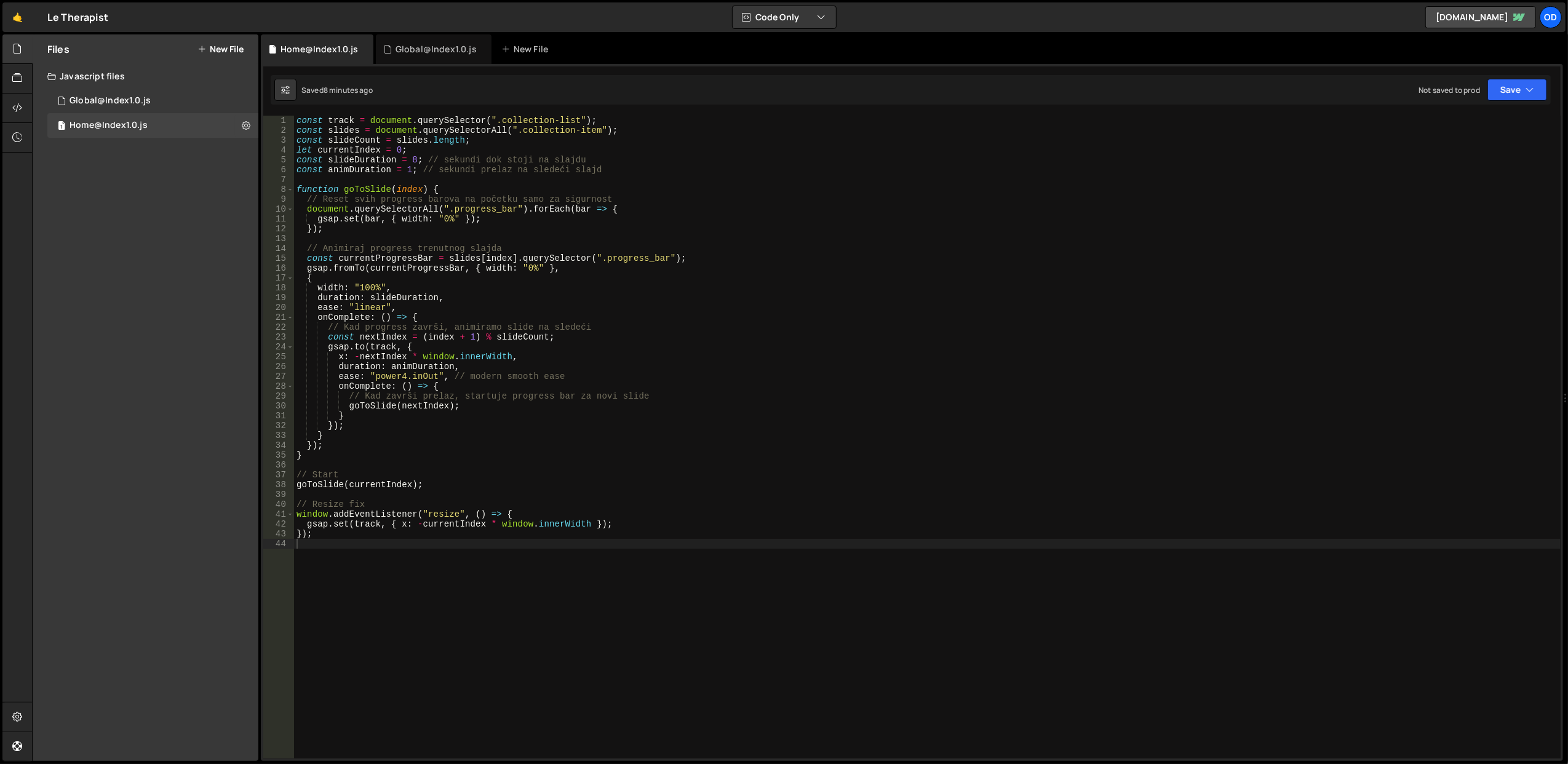
click at [414, 534] on div "const track = document . querySelector ( ".collection-list" ) ; const slides = …" at bounding box center [927, 447] width 1267 height 663
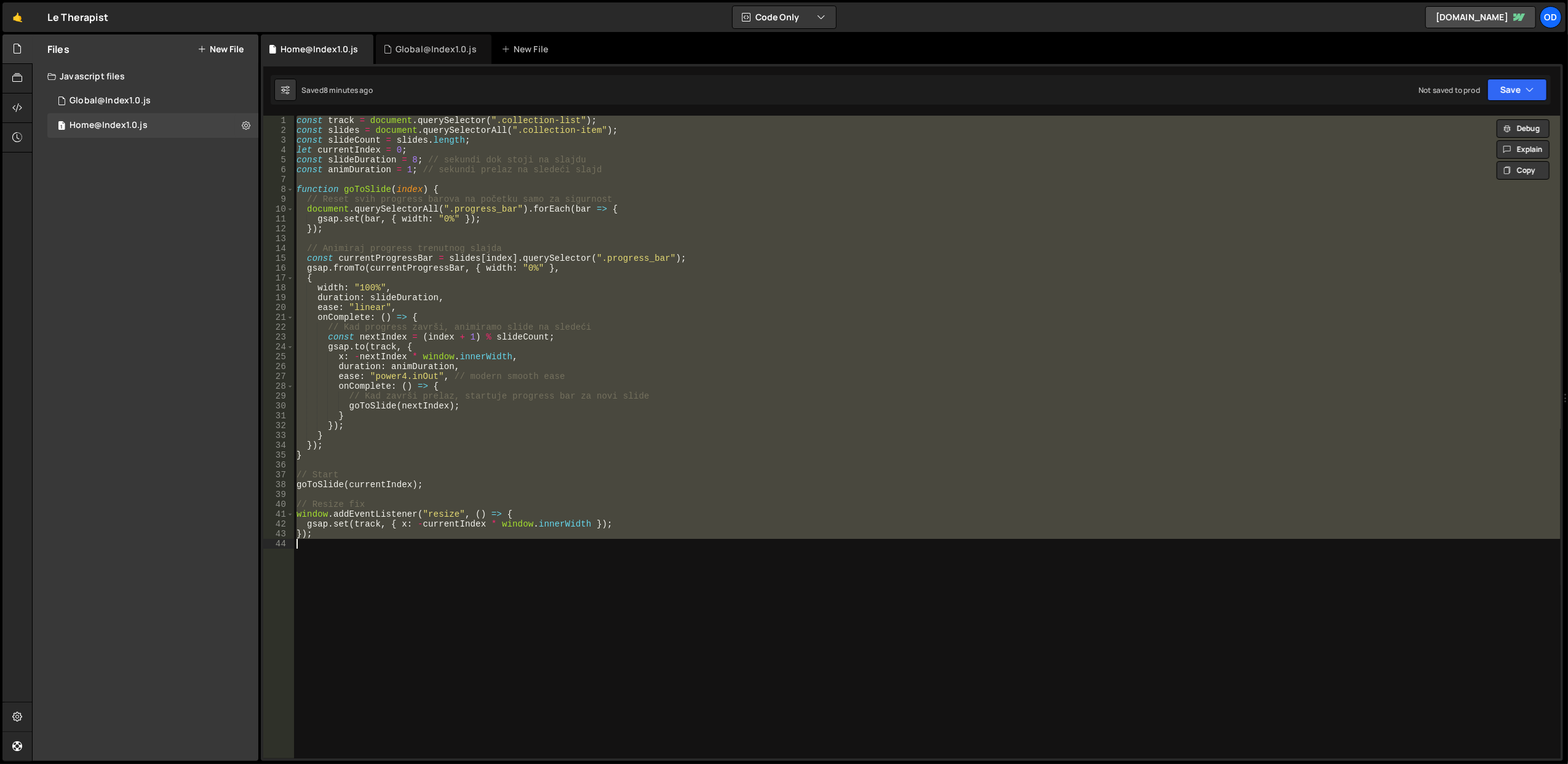
paste textarea "});"
type textarea "});"
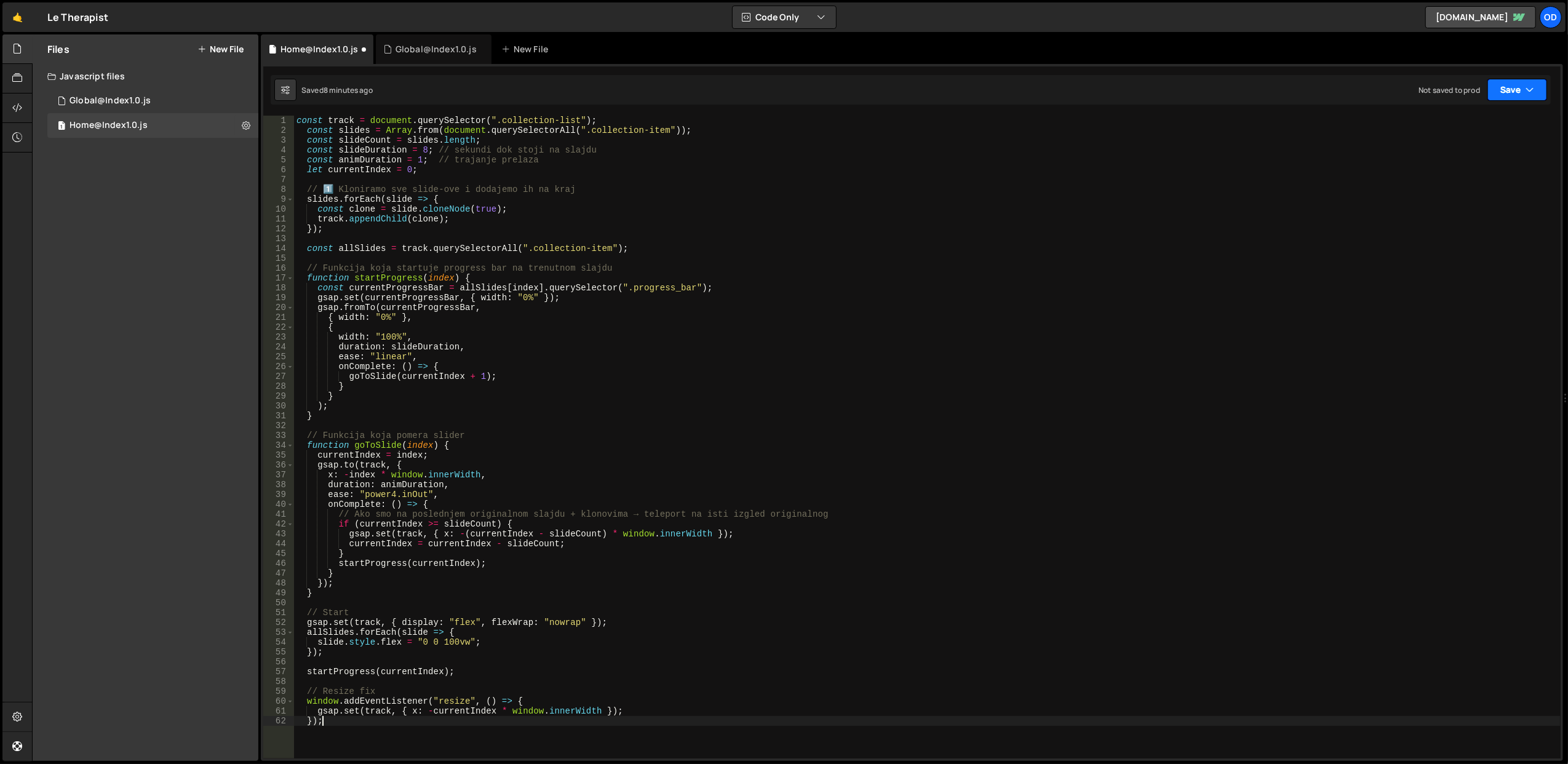
click at [1533, 95] on icon "button" at bounding box center [1529, 89] width 8 height 12
click at [1456, 124] on div "Save to Staging S" at bounding box center [1475, 120] width 128 height 12
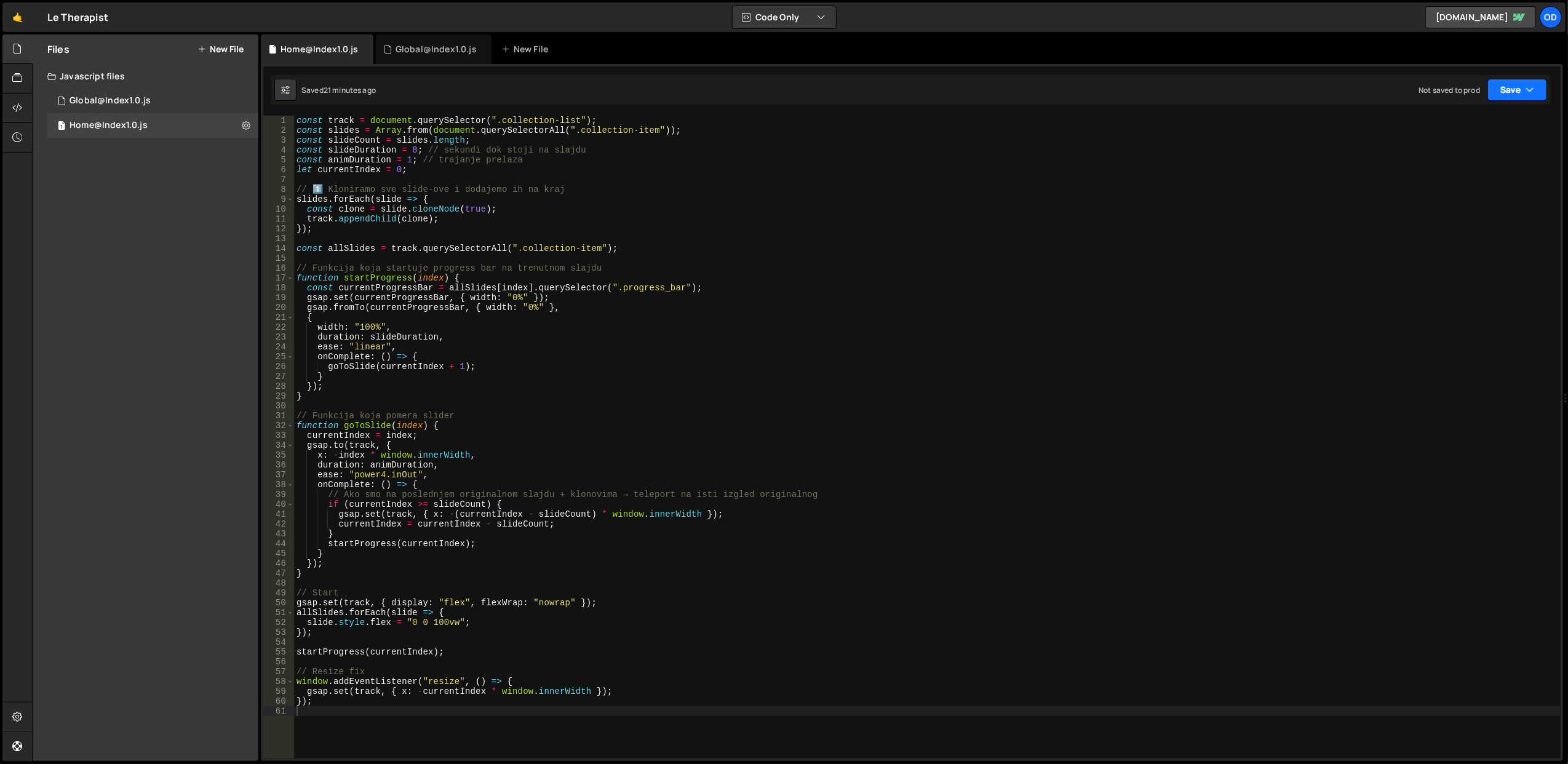
click at [1517, 86] on button "Save" at bounding box center [1517, 90] width 60 height 22
